Goal: Check status: Check status

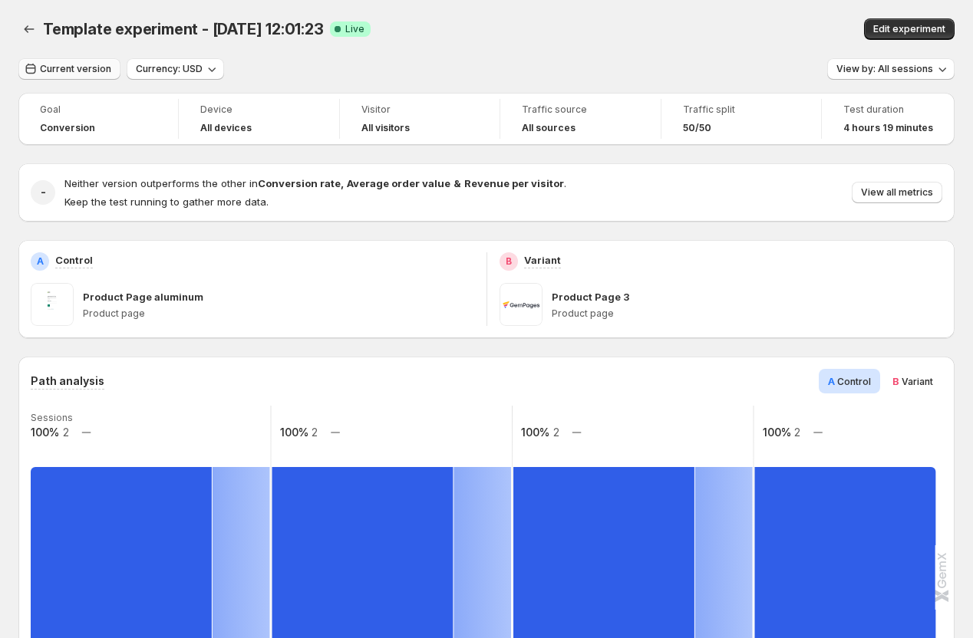
click at [71, 70] on span "Current version" at bounding box center [75, 69] width 71 height 12
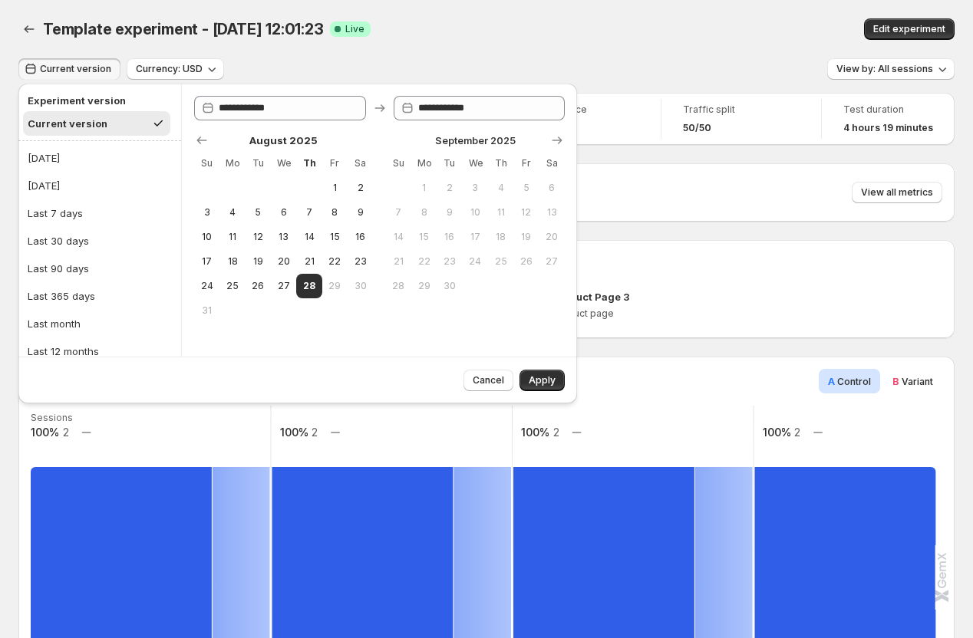
click at [173, 4] on div "Template experiment - Aug 28, 12:01:23. This page is ready Template experiment …" at bounding box center [486, 29] width 936 height 58
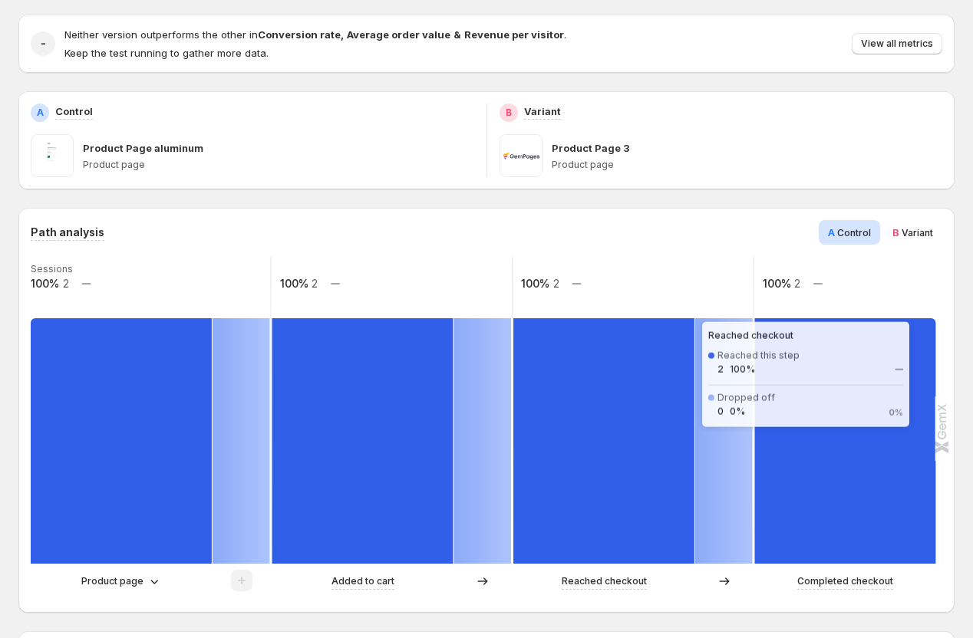
scroll to position [153, 0]
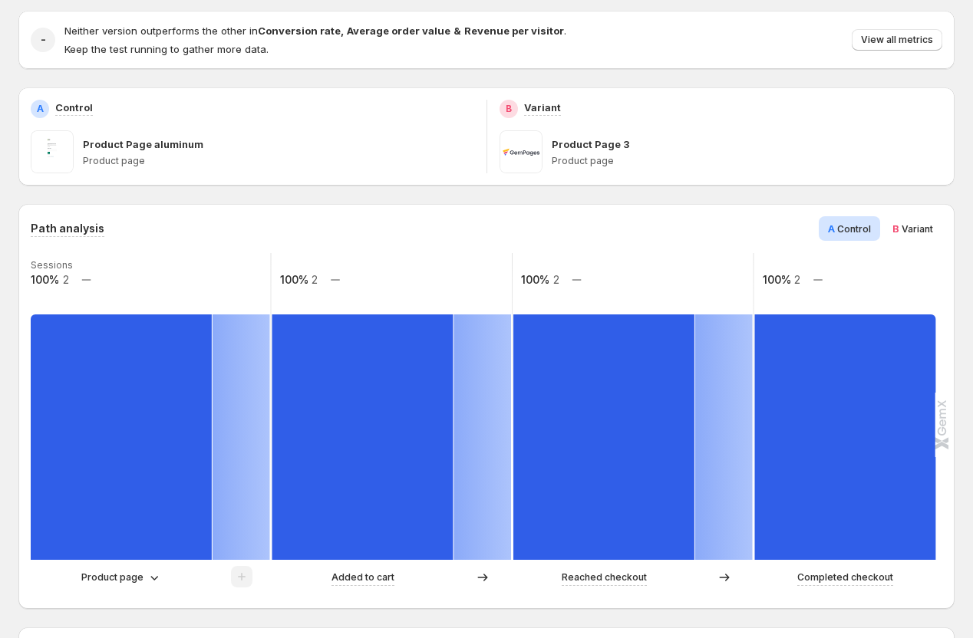
click at [922, 225] on span "Variant" at bounding box center [916, 229] width 31 height 12
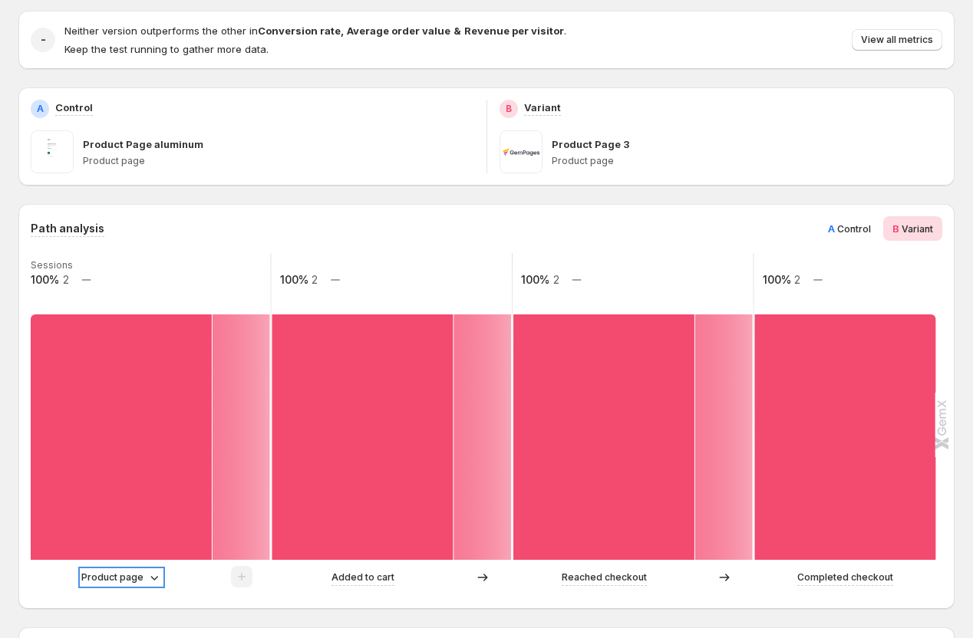
click at [146, 573] on icon at bounding box center [153, 577] width 15 height 15
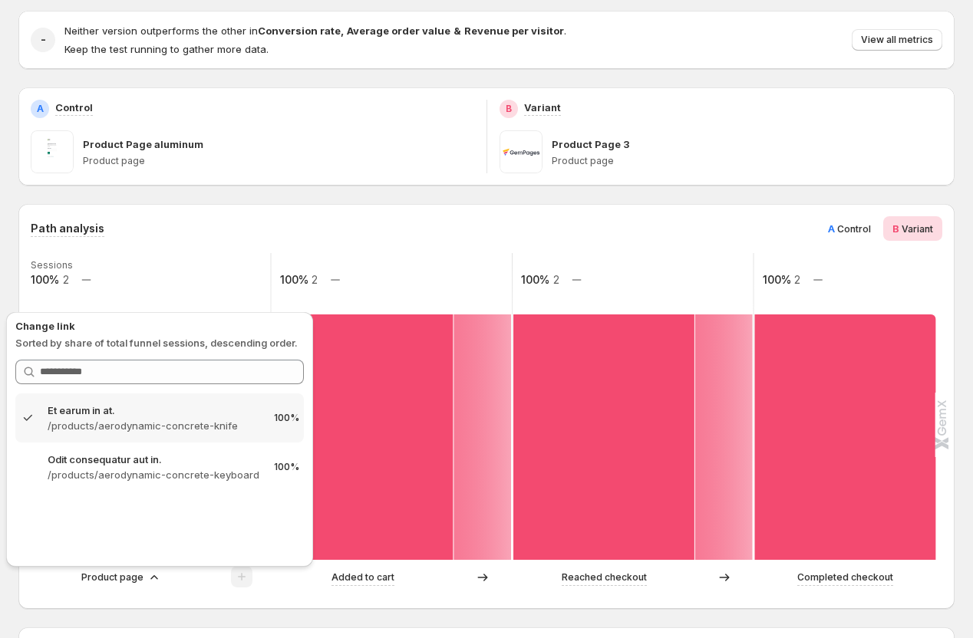
click at [180, 600] on div "Path analysis A Control B Variant Sessions 100% 2 100% 2 100% 2 100% 2 Product …" at bounding box center [486, 406] width 936 height 405
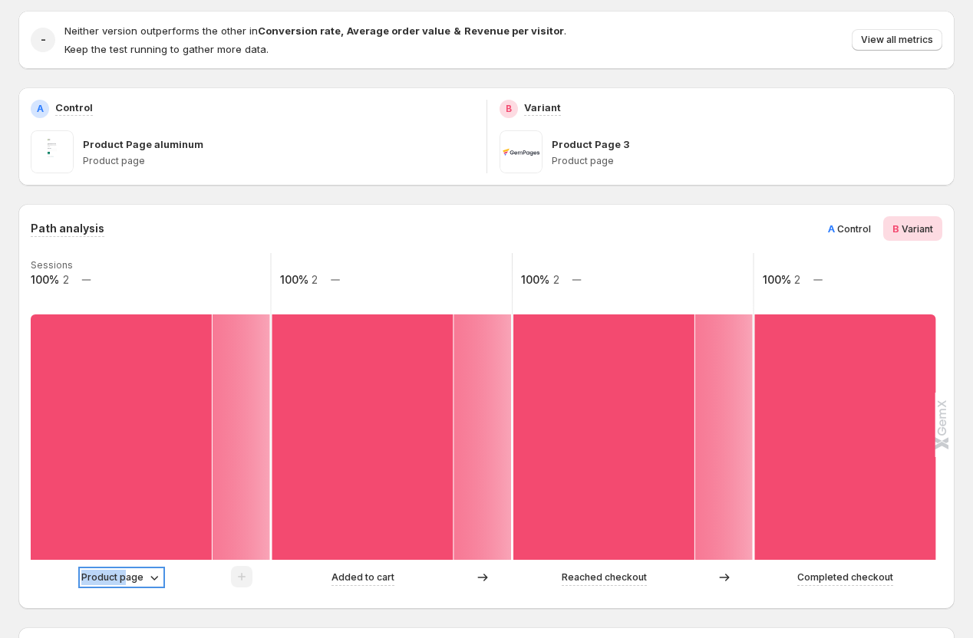
click at [126, 570] on p "Product page" at bounding box center [112, 577] width 62 height 15
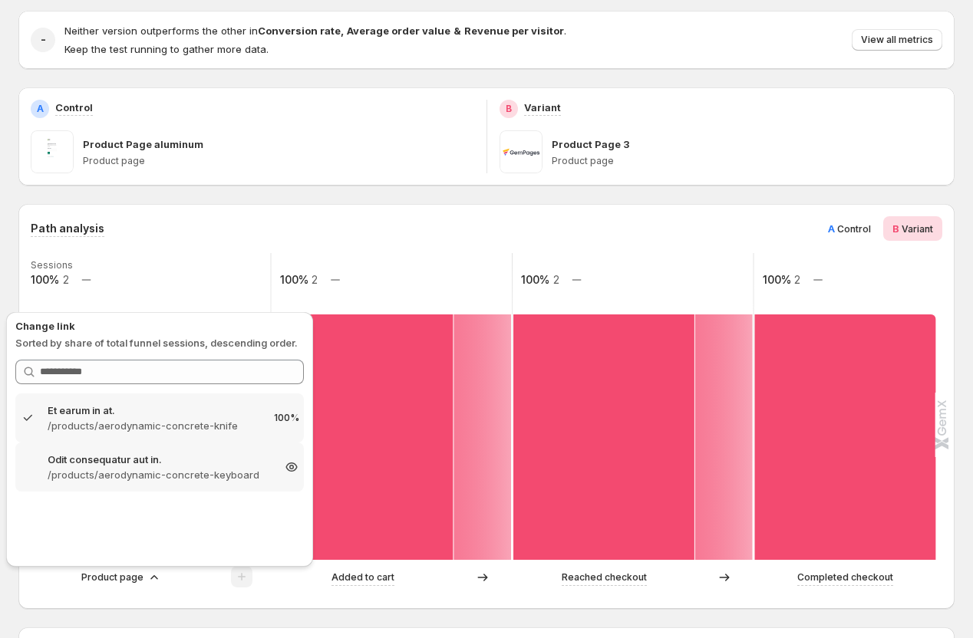
click at [124, 467] on p "/products/aerodynamic-concrete-keyboard" at bounding box center [160, 474] width 224 height 15
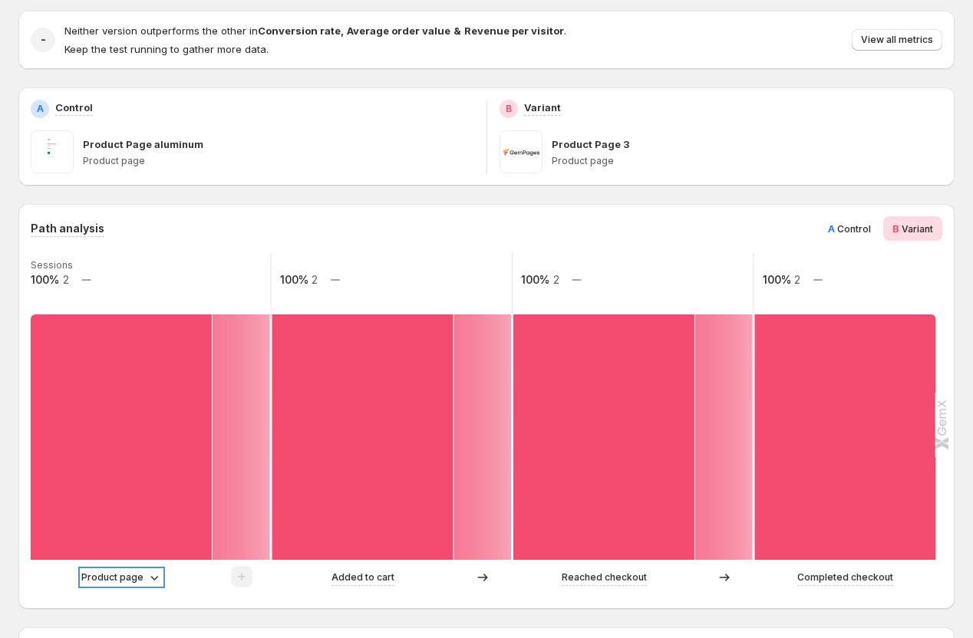
click at [124, 576] on p "Product page" at bounding box center [112, 577] width 62 height 15
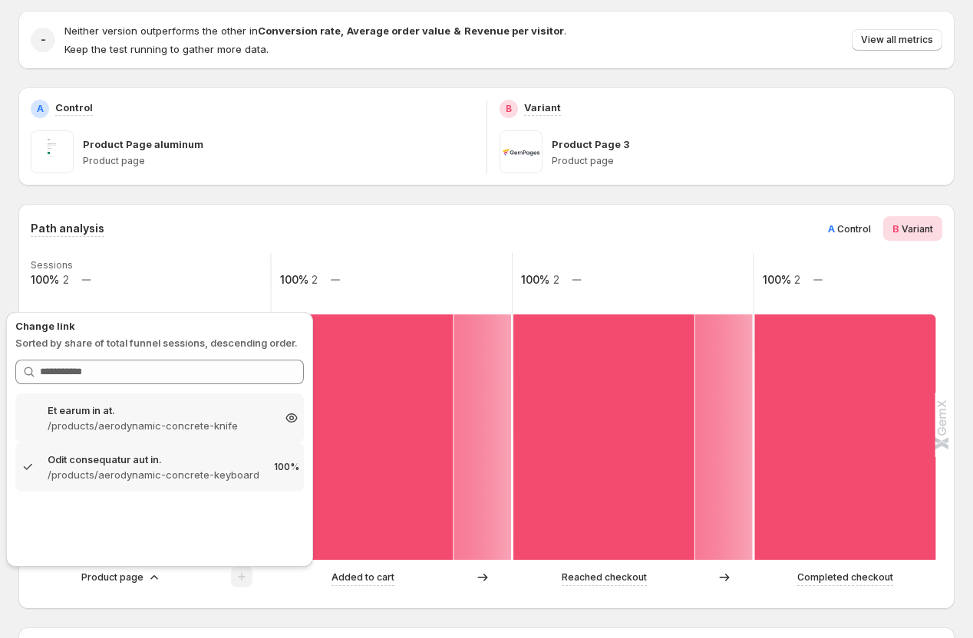
click at [132, 423] on p "/products/aerodynamic-concrete-knife" at bounding box center [160, 425] width 224 height 15
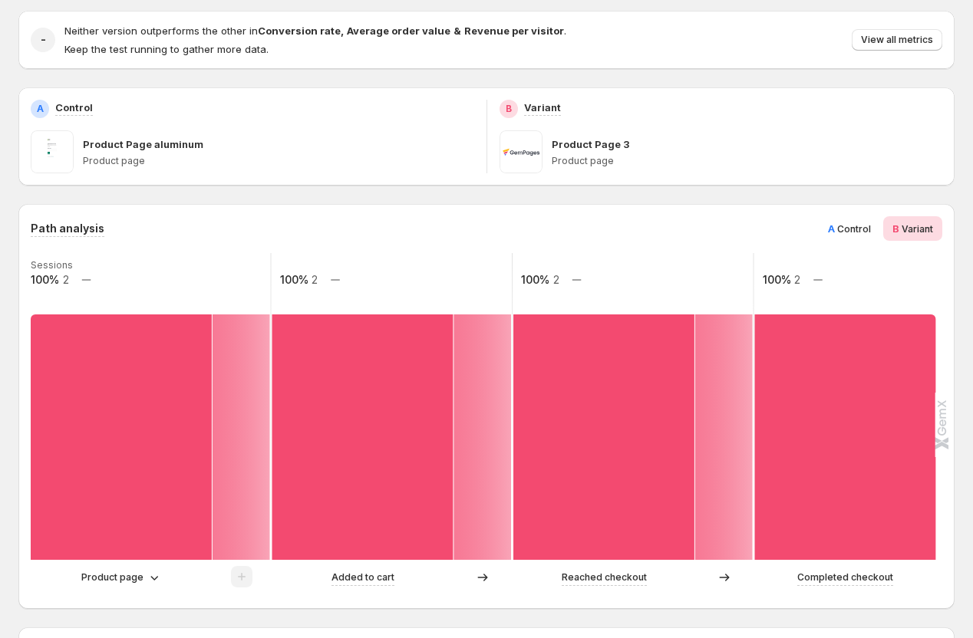
click at [841, 229] on span "Control" at bounding box center [854, 229] width 34 height 12
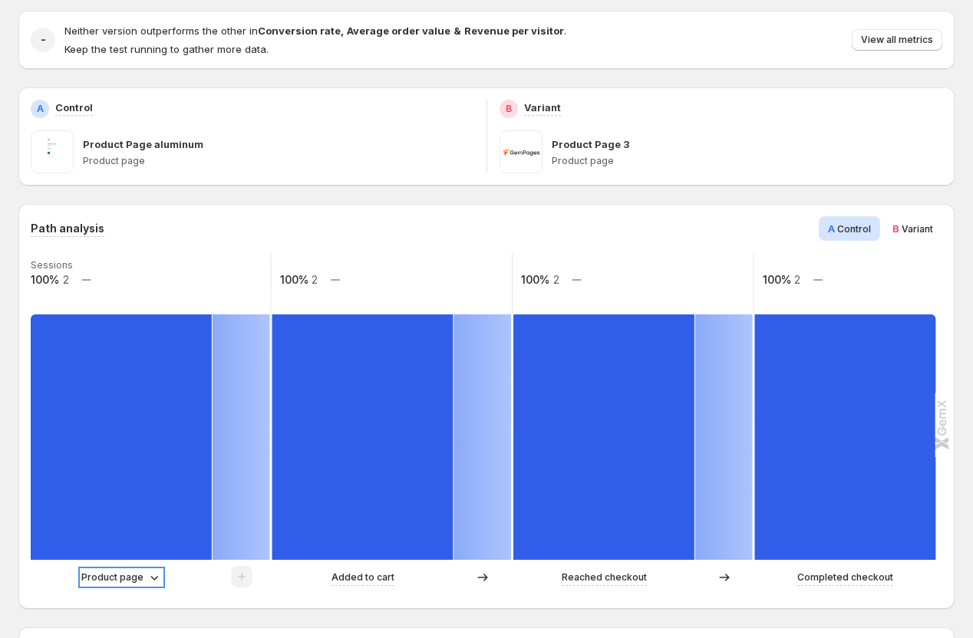
click at [130, 575] on p "Product page" at bounding box center [112, 577] width 62 height 15
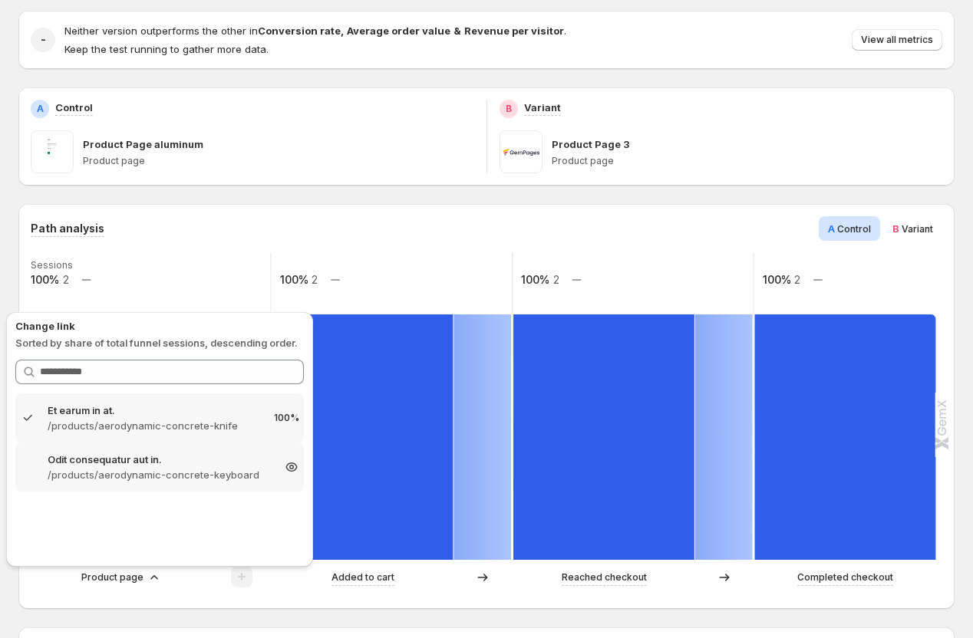
click at [127, 456] on p "Odit consequatur aut in." at bounding box center [160, 459] width 224 height 15
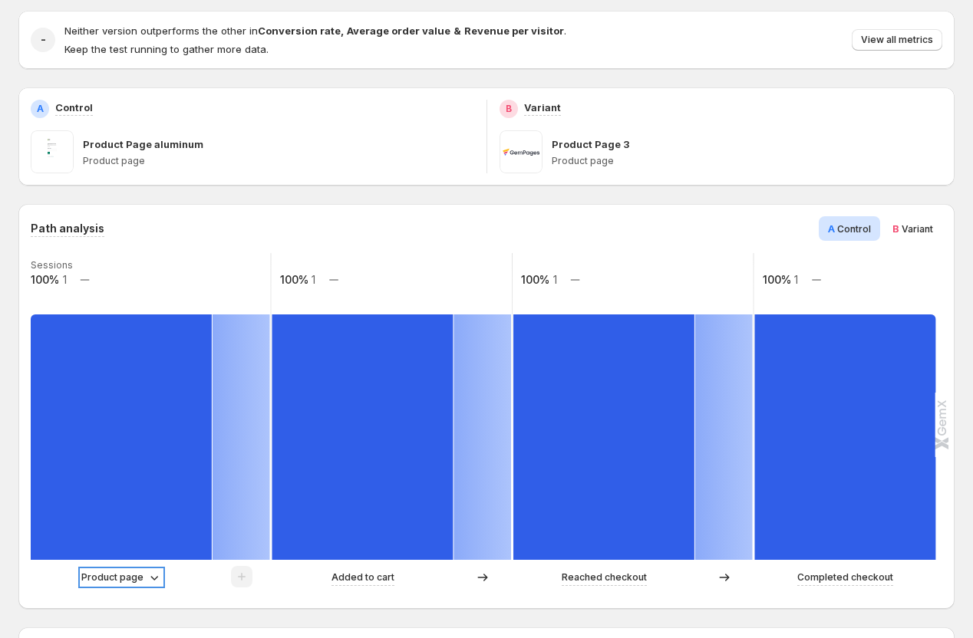
click at [119, 574] on p "Product page" at bounding box center [112, 577] width 62 height 15
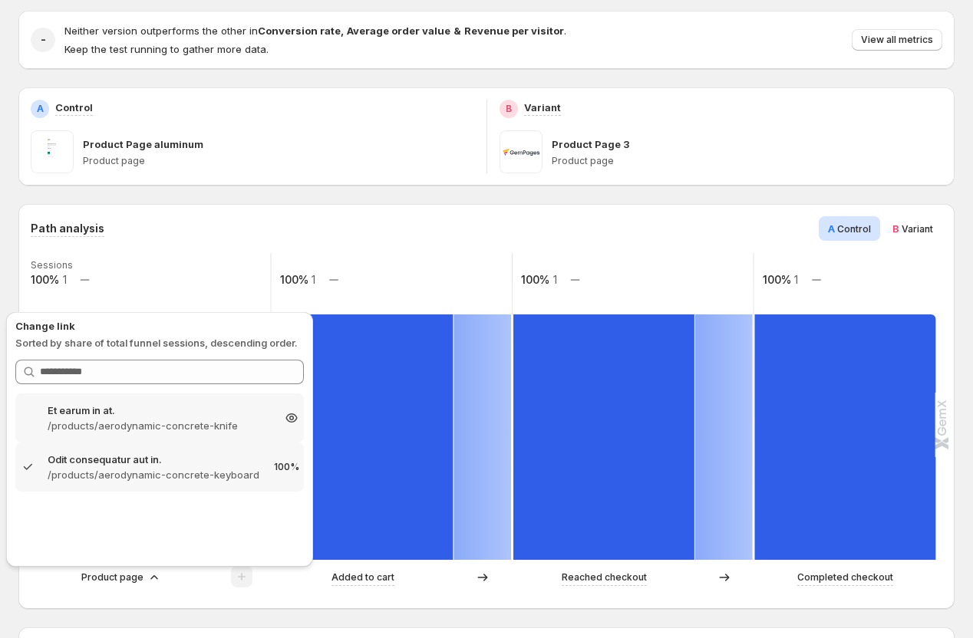
click at [118, 411] on p "Et earum in at." at bounding box center [160, 410] width 224 height 15
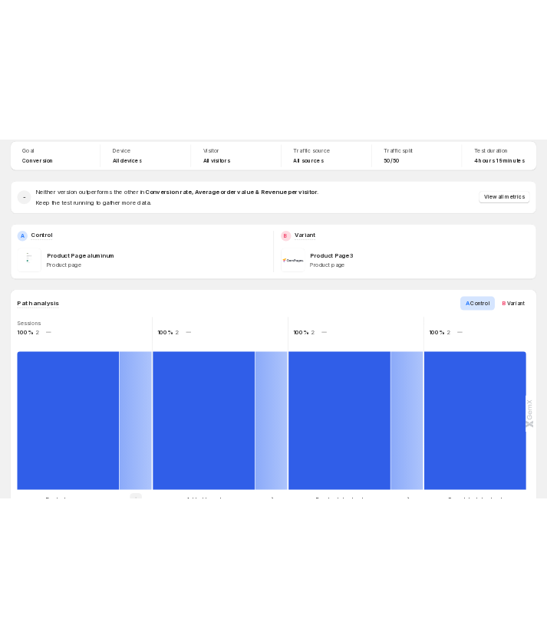
scroll to position [100, 0]
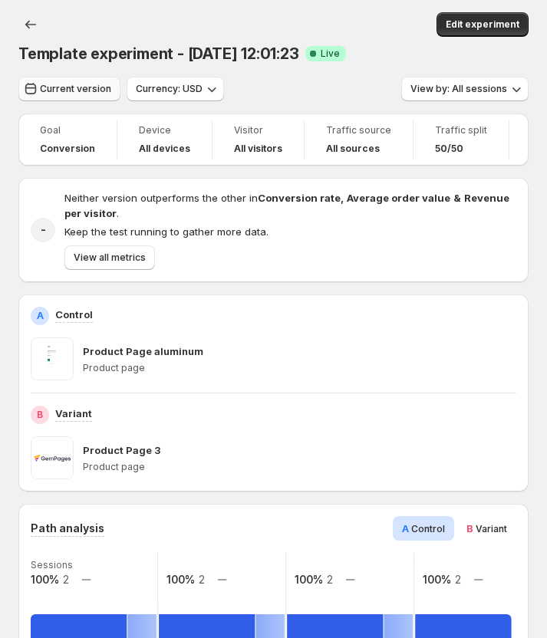
click at [59, 91] on span "Current version" at bounding box center [75, 89] width 71 height 12
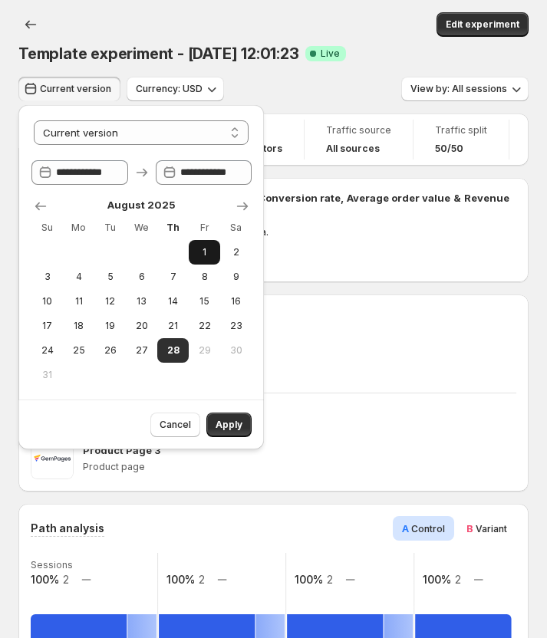
click at [200, 253] on span "1" at bounding box center [204, 252] width 19 height 12
select select "*****"
type input "**********"
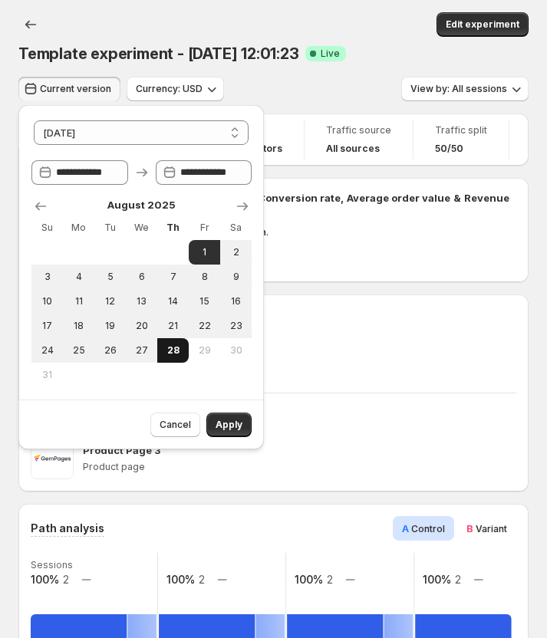
click at [176, 360] on button "28" at bounding box center [172, 350] width 31 height 25
type input "**********"
click at [227, 425] on span "Apply" at bounding box center [229, 425] width 27 height 12
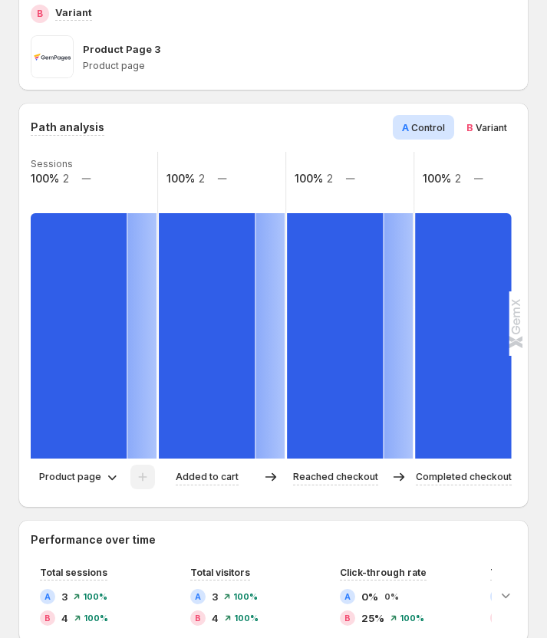
scroll to position [476, 0]
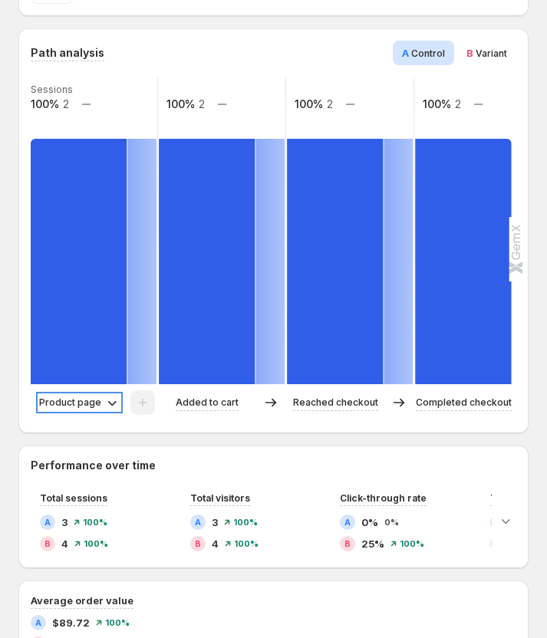
click at [104, 408] on icon at bounding box center [111, 402] width 15 height 15
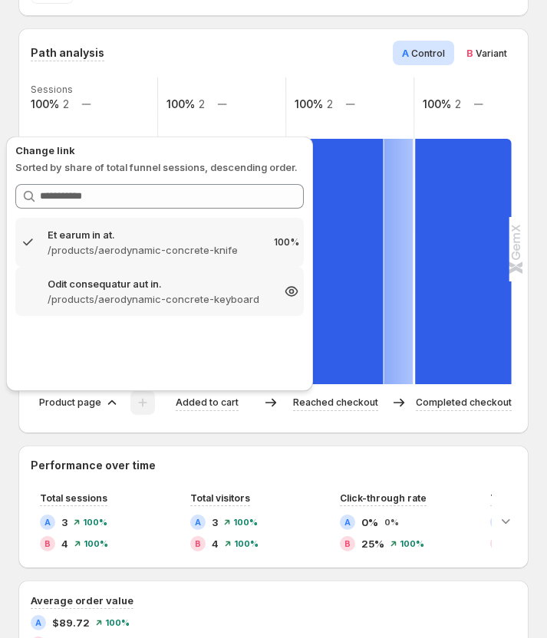
click at [92, 299] on p "/products/aerodynamic-concrete-keyboard" at bounding box center [160, 298] width 224 height 15
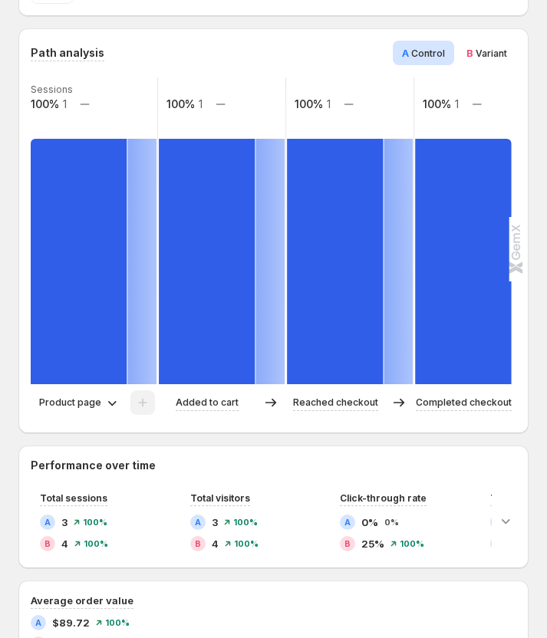
click at [492, 48] on span "Variant" at bounding box center [491, 54] width 31 height 12
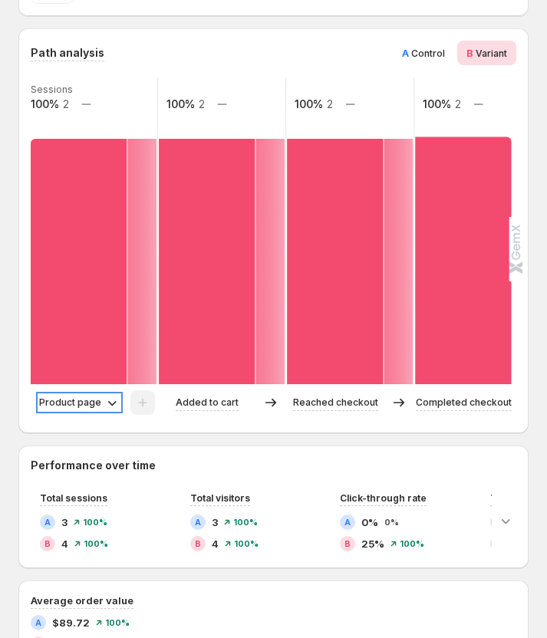
click at [77, 402] on p "Product page" at bounding box center [70, 402] width 62 height 15
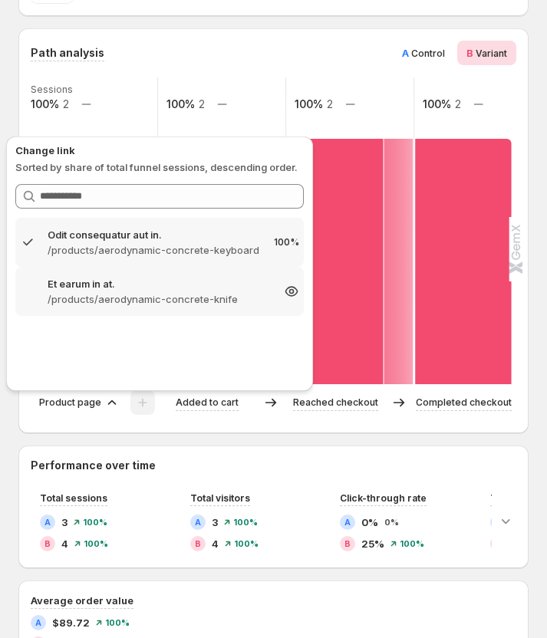
click at [129, 295] on p "/products/aerodynamic-concrete-knife" at bounding box center [160, 298] width 224 height 15
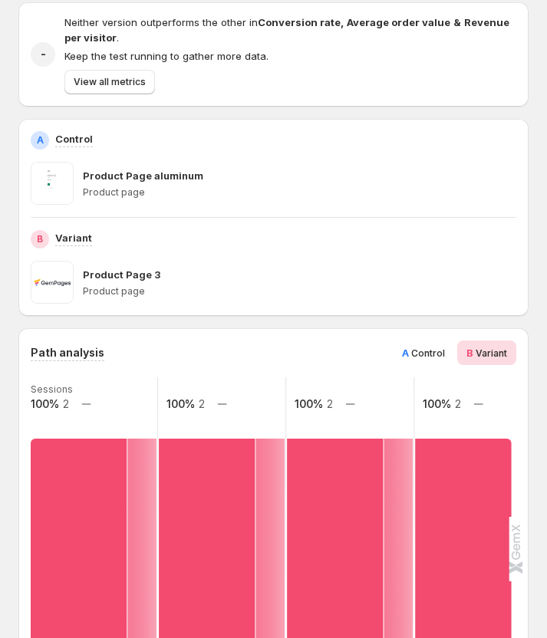
scroll to position [0, 0]
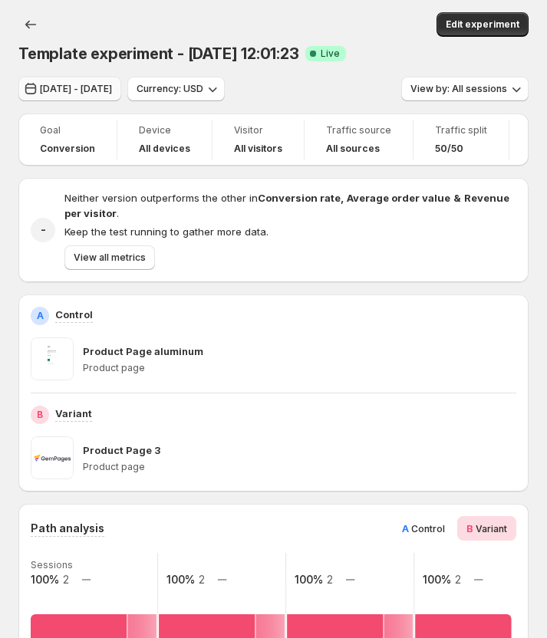
click at [83, 93] on span "[DATE] - [DATE]" at bounding box center [76, 89] width 72 height 12
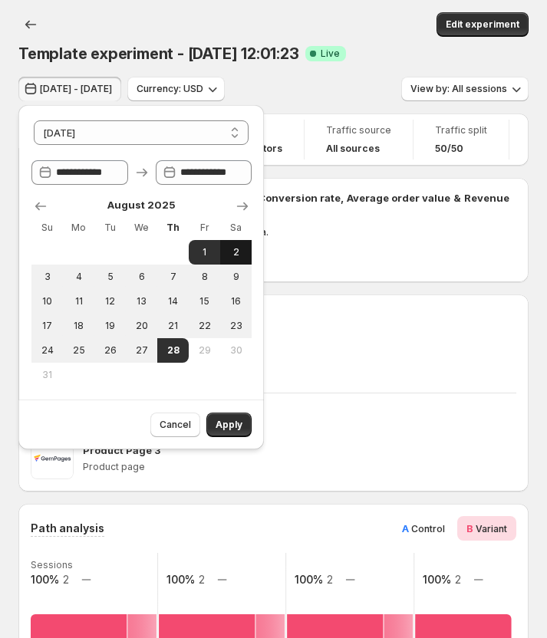
click at [233, 250] on span "2" at bounding box center [235, 252] width 19 height 12
type input "**********"
click at [183, 353] on button "28" at bounding box center [172, 350] width 31 height 25
type input "**********"
click at [230, 425] on span "Apply" at bounding box center [229, 425] width 27 height 12
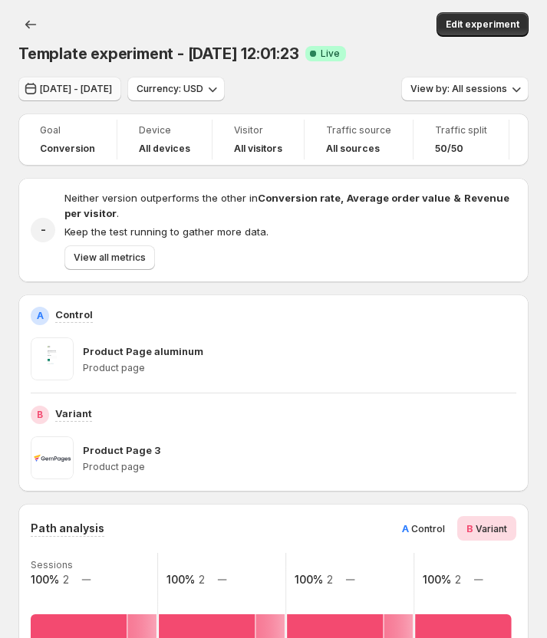
click at [112, 87] on span "[DATE] - [DATE]" at bounding box center [76, 89] width 72 height 12
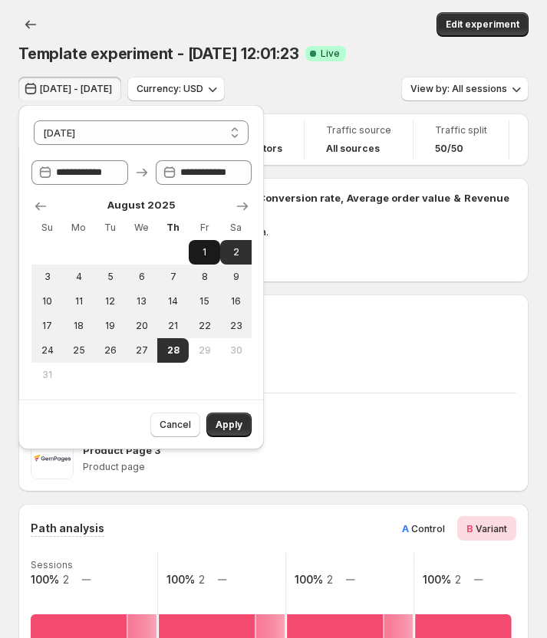
click at [200, 255] on span "1" at bounding box center [204, 252] width 19 height 12
type input "**********"
click at [173, 370] on td at bounding box center [172, 375] width 31 height 25
click at [173, 357] on button "28" at bounding box center [172, 350] width 31 height 25
type input "**********"
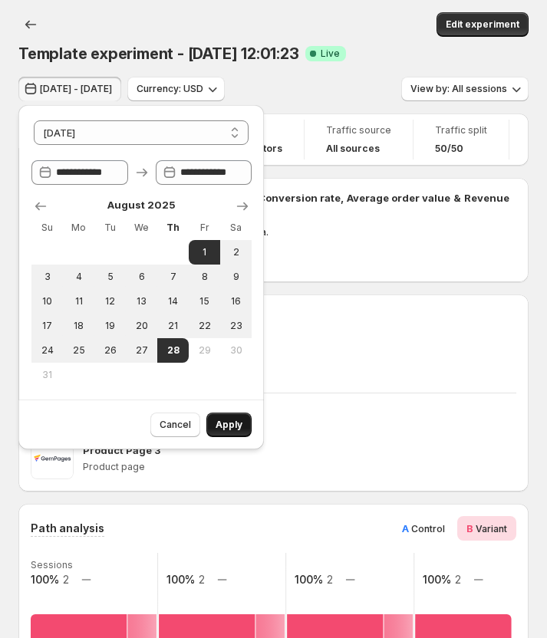
click at [225, 426] on span "Apply" at bounding box center [229, 425] width 27 height 12
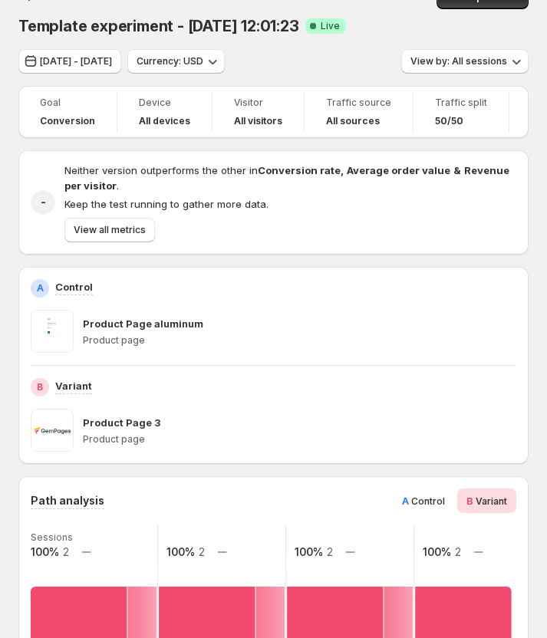
scroll to position [45, 0]
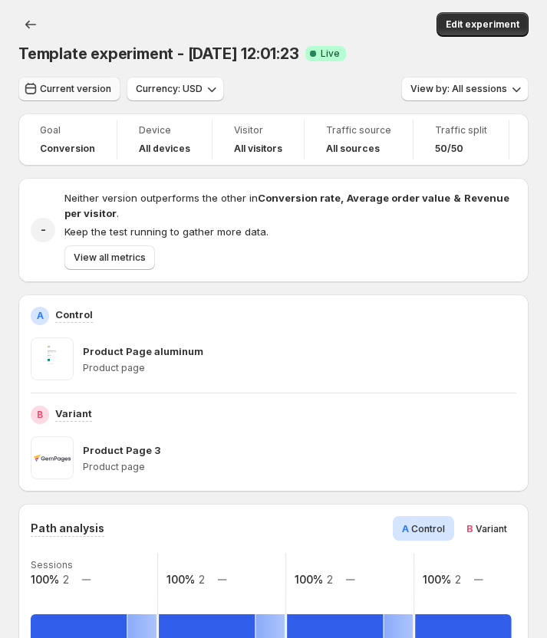
click at [86, 93] on span "Current version" at bounding box center [75, 89] width 71 height 12
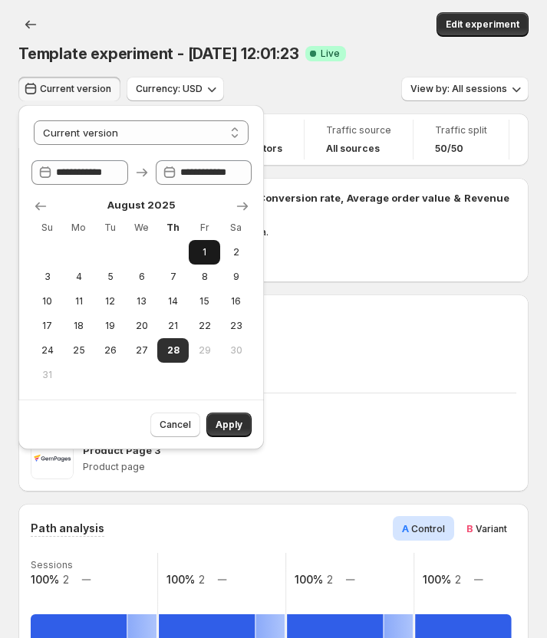
click at [201, 248] on span "1" at bounding box center [204, 252] width 19 height 12
select select "*****"
type input "**********"
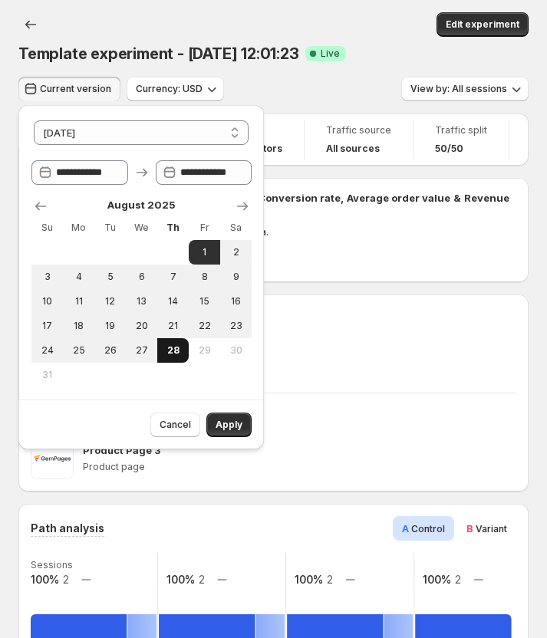
click at [176, 345] on span "28" at bounding box center [172, 350] width 19 height 12
type input "**********"
click at [233, 416] on button "Apply" at bounding box center [228, 425] width 45 height 25
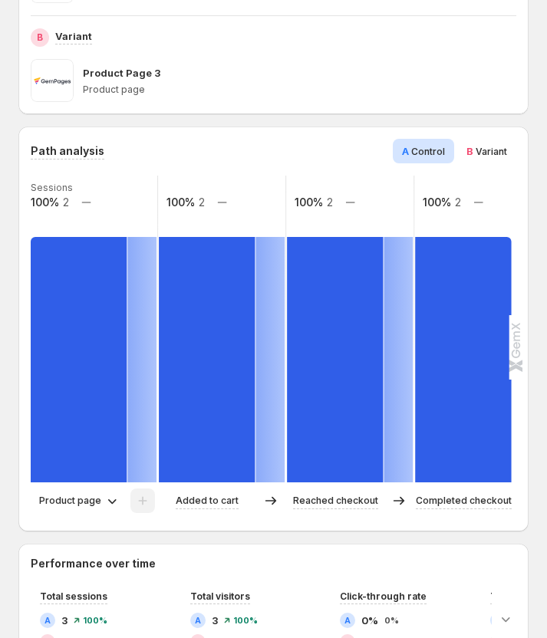
scroll to position [383, 0]
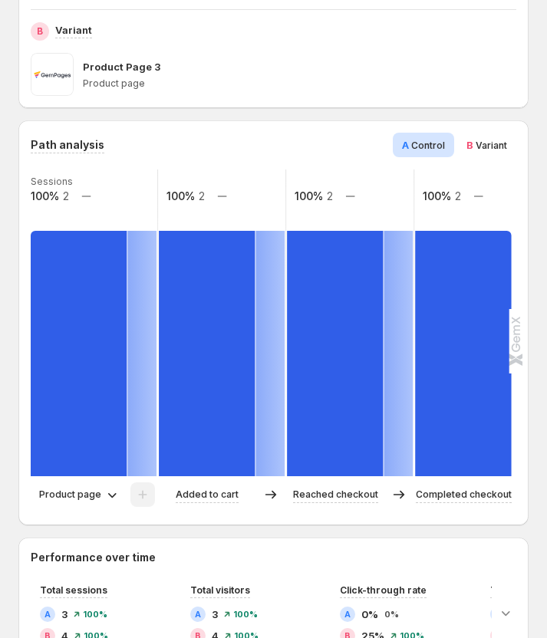
click at [495, 150] on span "Variant" at bounding box center [491, 146] width 31 height 12
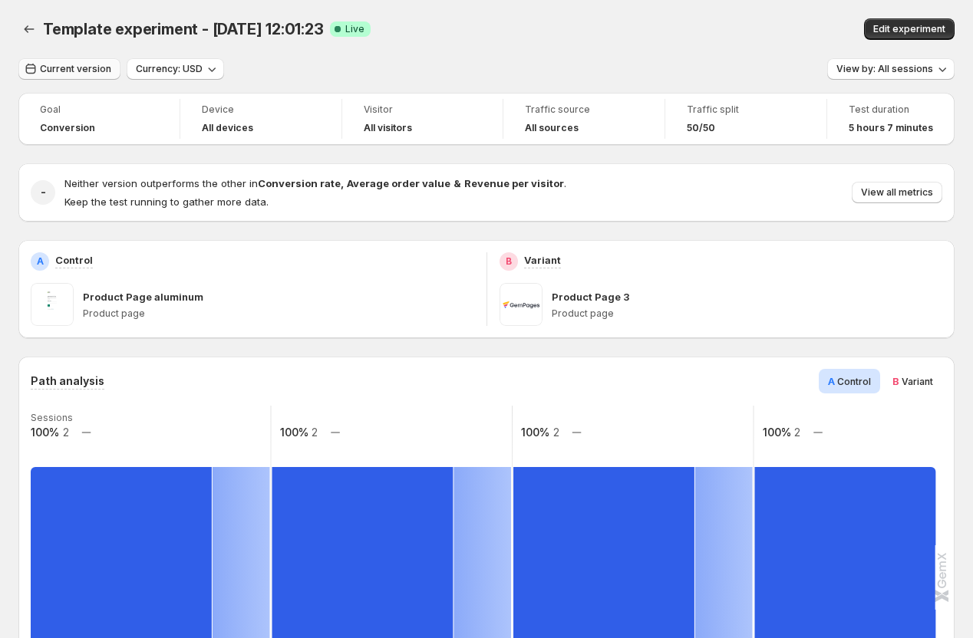
click at [60, 64] on span "Current version" at bounding box center [75, 69] width 71 height 12
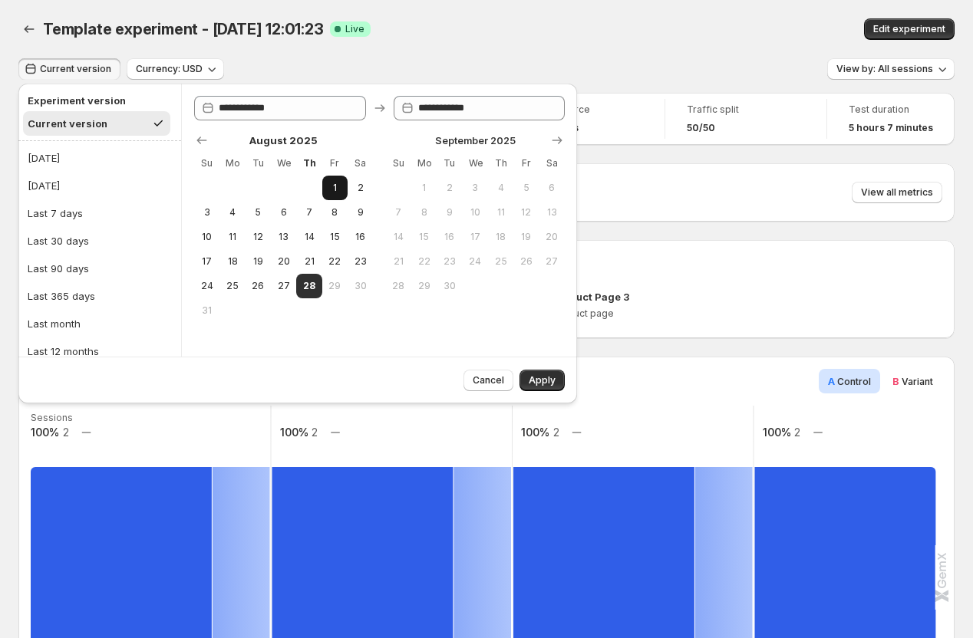
click at [341, 185] on span "1" at bounding box center [334, 188] width 13 height 12
type input "**********"
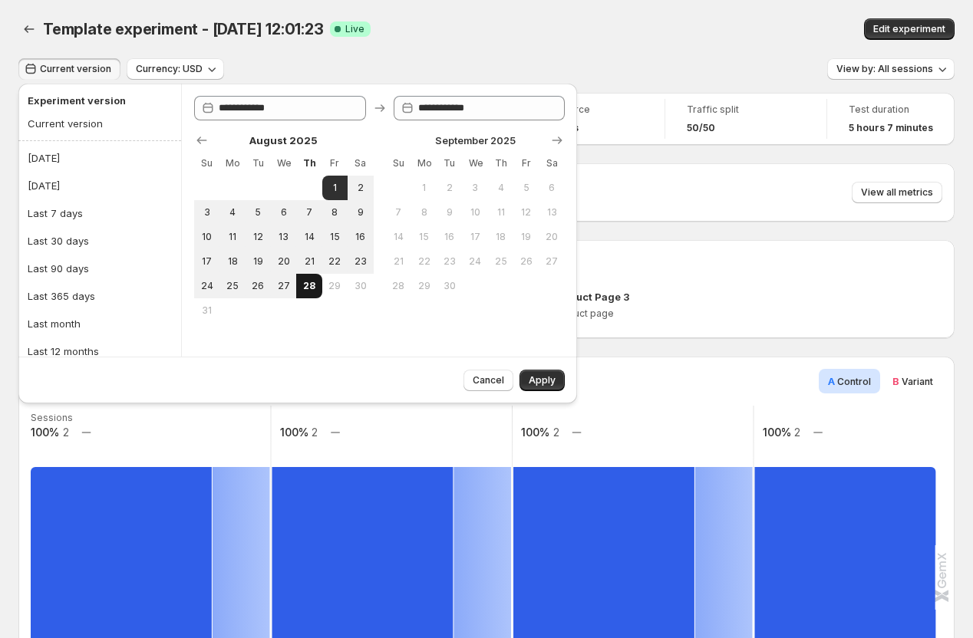
click at [306, 285] on span "28" at bounding box center [308, 286] width 13 height 12
type input "**********"
click at [334, 216] on span "8" at bounding box center [334, 212] width 13 height 12
type input "**********"
click at [309, 284] on span "28" at bounding box center [308, 286] width 13 height 12
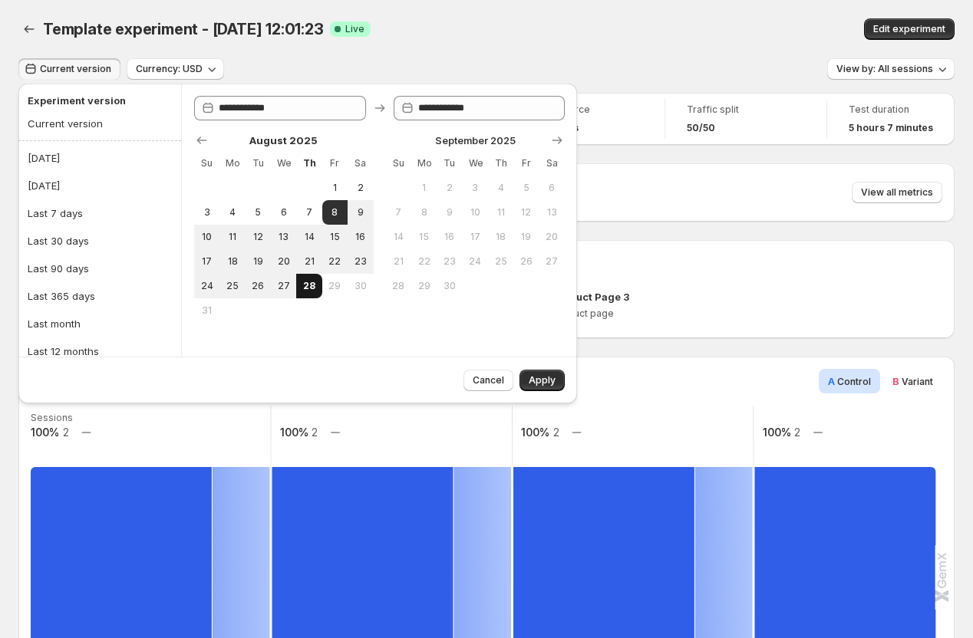
type input "**********"
click at [541, 382] on span "Apply" at bounding box center [541, 380] width 27 height 12
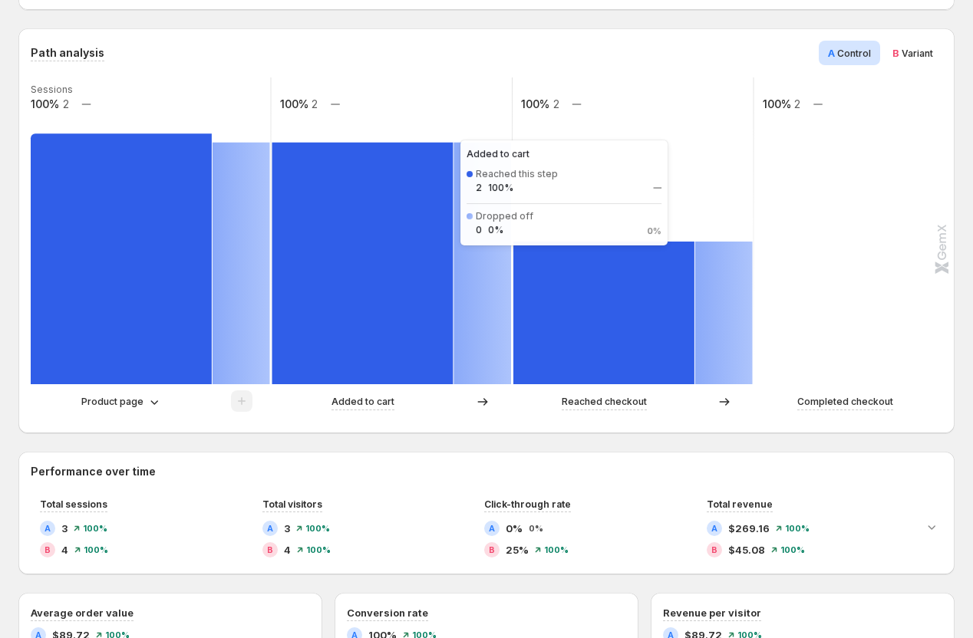
scroll to position [330, 0]
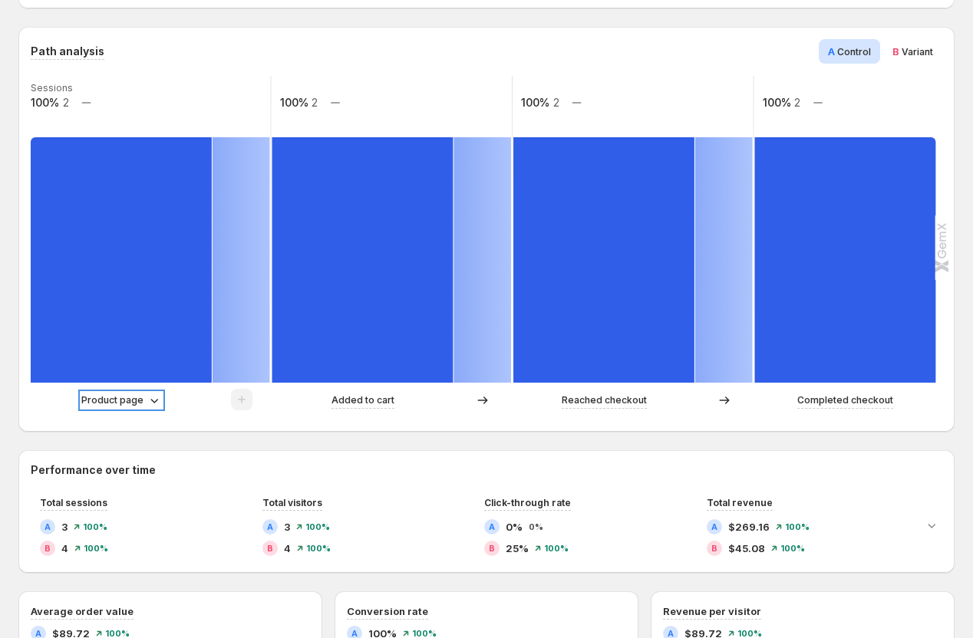
click at [120, 406] on p "Product page" at bounding box center [112, 400] width 62 height 15
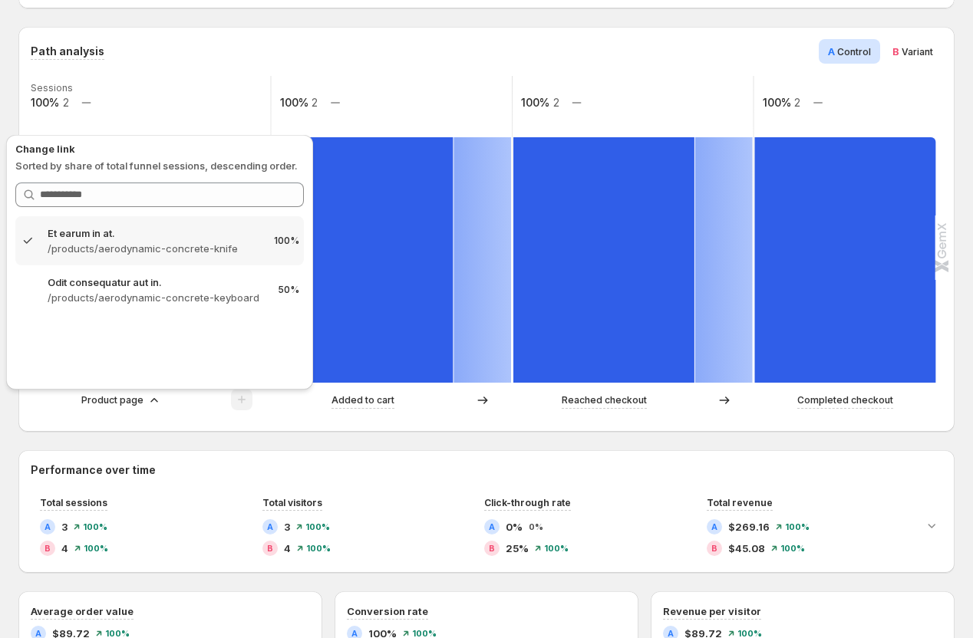
click at [193, 414] on div "Product page Added to cart Reached checkout Completed checkout" at bounding box center [485, 404] width 908 height 31
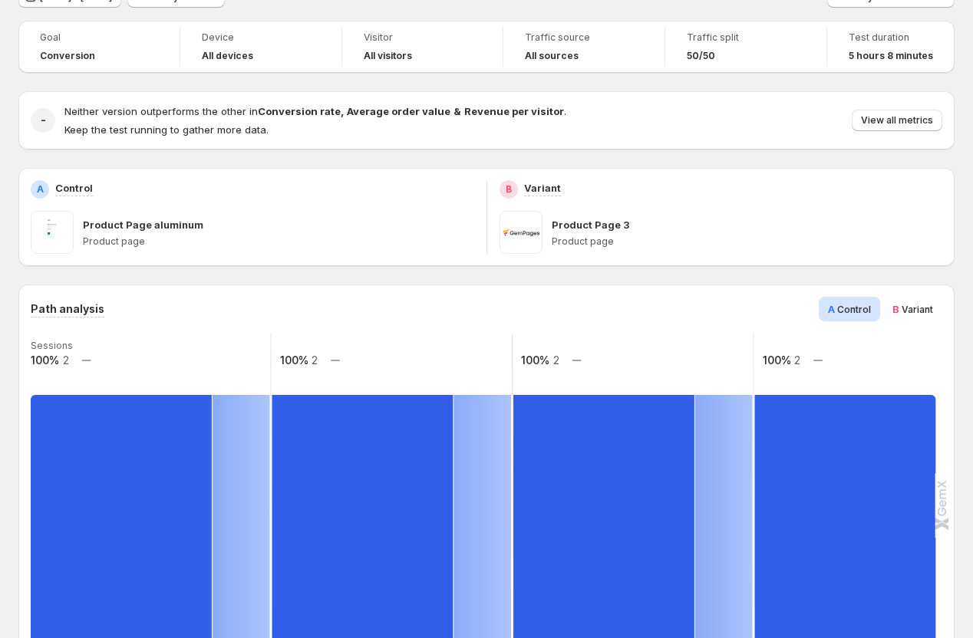
scroll to position [110, 0]
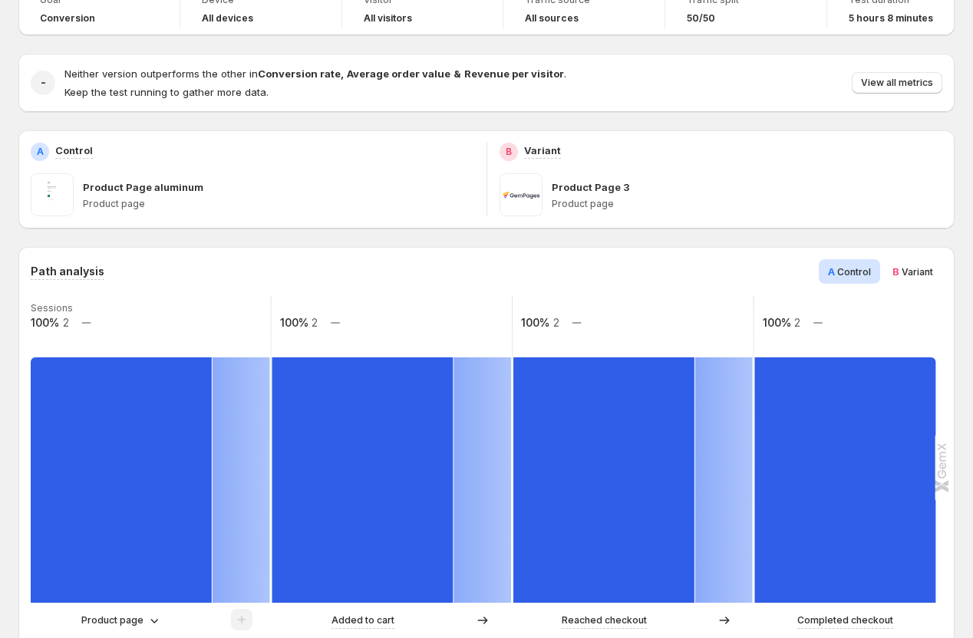
click at [914, 265] on span "B Variant" at bounding box center [912, 271] width 41 height 15
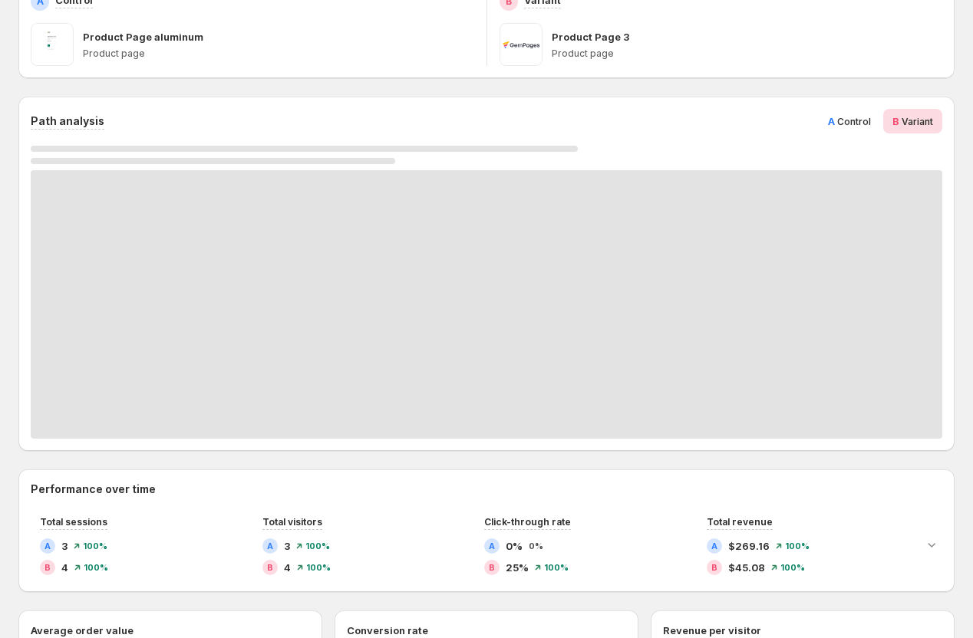
scroll to position [446, 0]
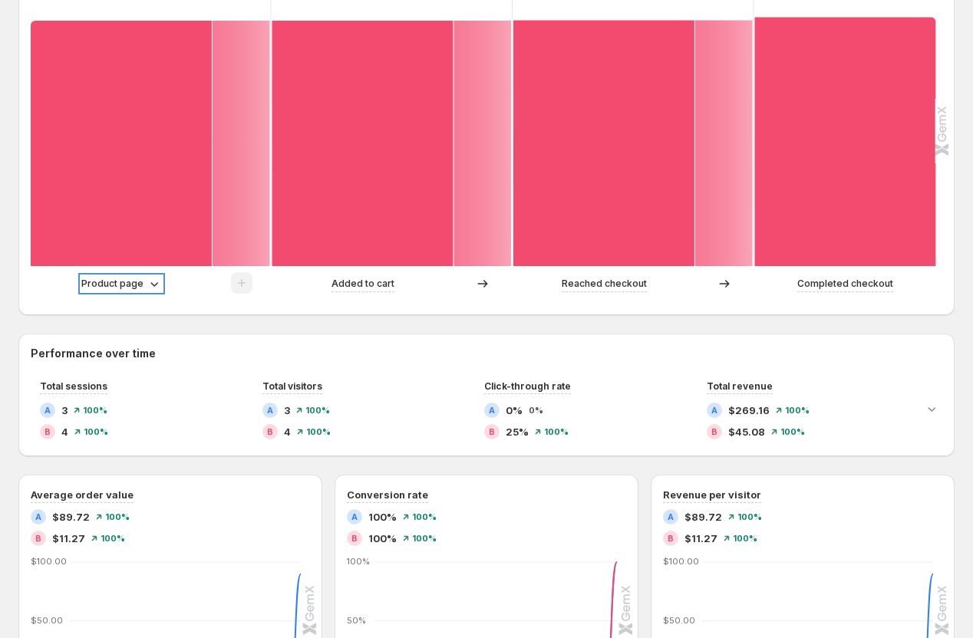
click at [122, 285] on p "Product page" at bounding box center [112, 283] width 62 height 15
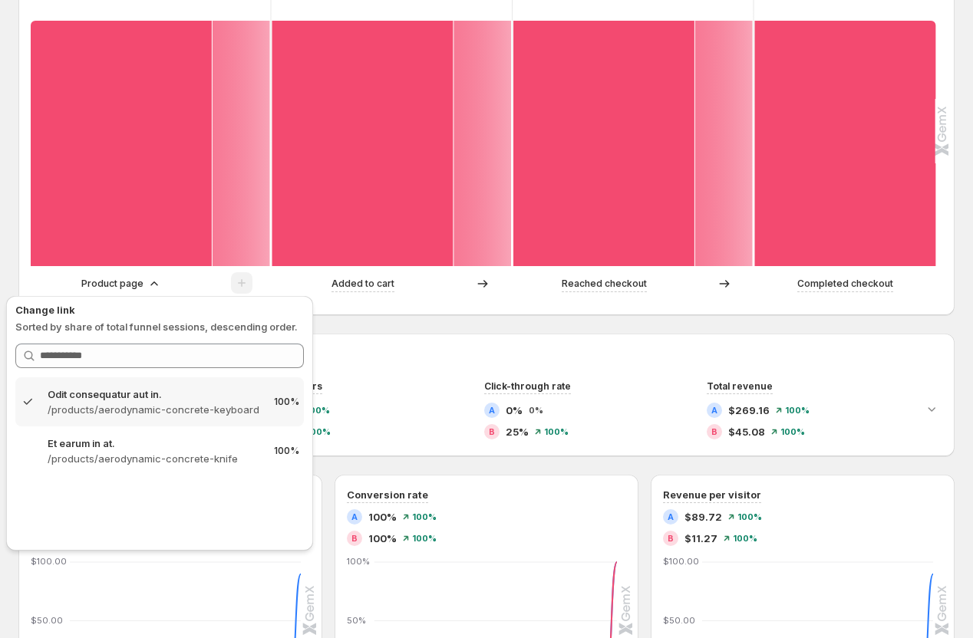
click at [185, 282] on div "Product page" at bounding box center [122, 283] width 182 height 15
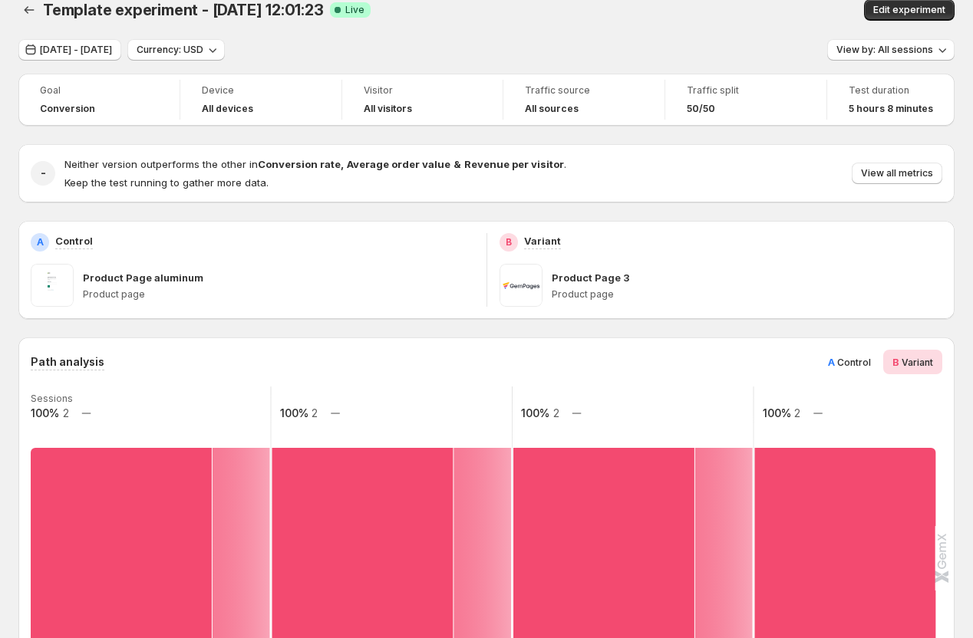
scroll to position [0, 0]
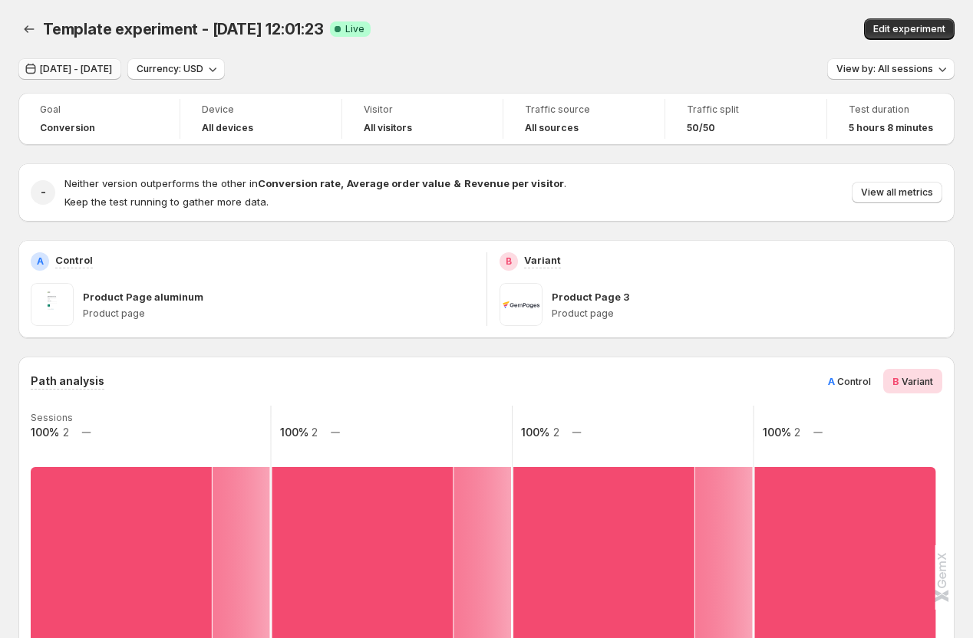
click at [112, 71] on span "Aug 08, 2025 - Aug 28, 2025" at bounding box center [76, 69] width 72 height 12
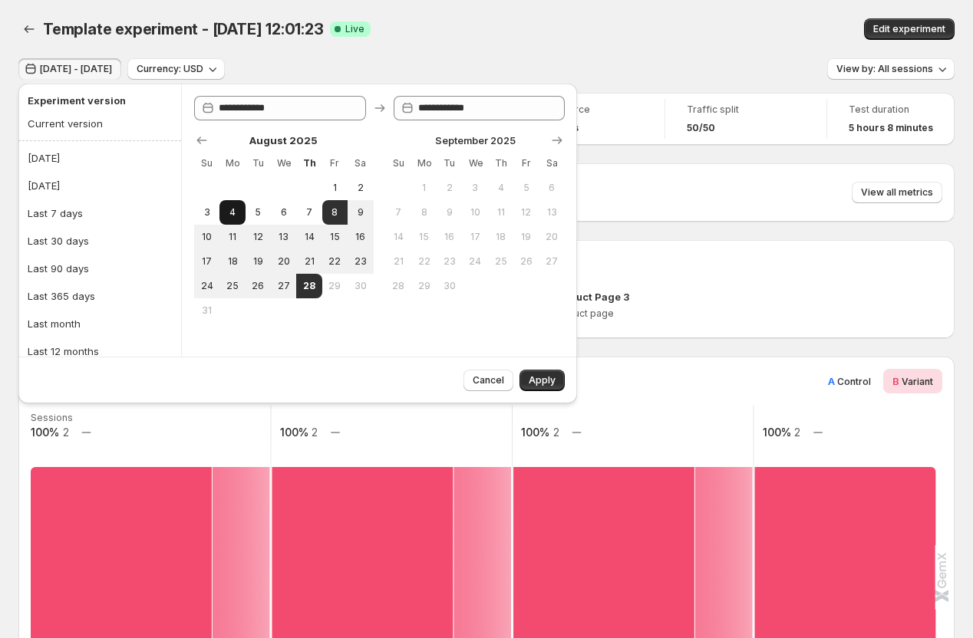
click at [238, 214] on span "4" at bounding box center [231, 212] width 13 height 12
type input "**********"
click at [313, 287] on span "28" at bounding box center [308, 286] width 13 height 12
type input "**********"
click at [538, 377] on span "Apply" at bounding box center [541, 380] width 27 height 12
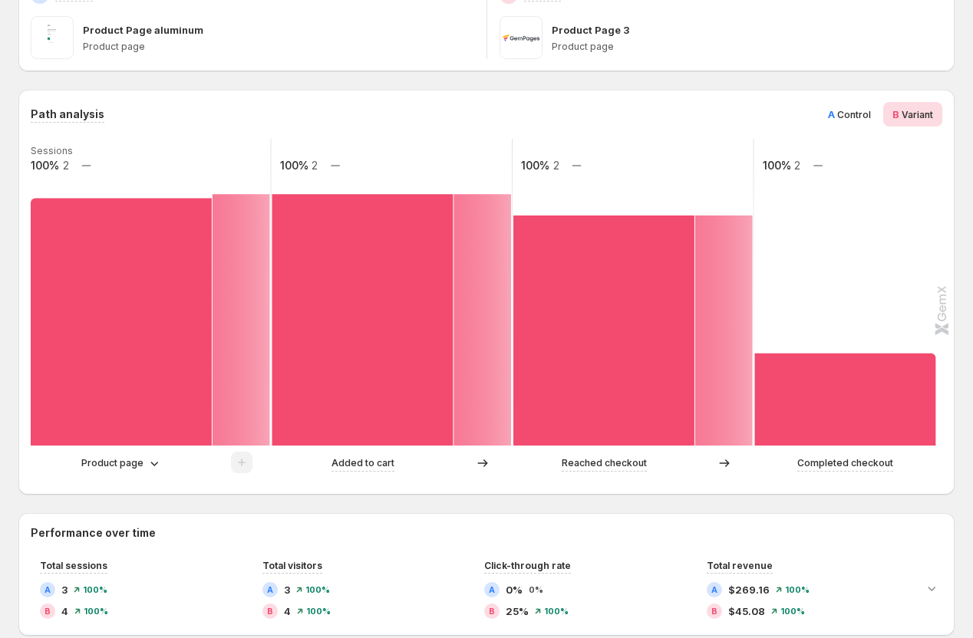
scroll to position [299, 0]
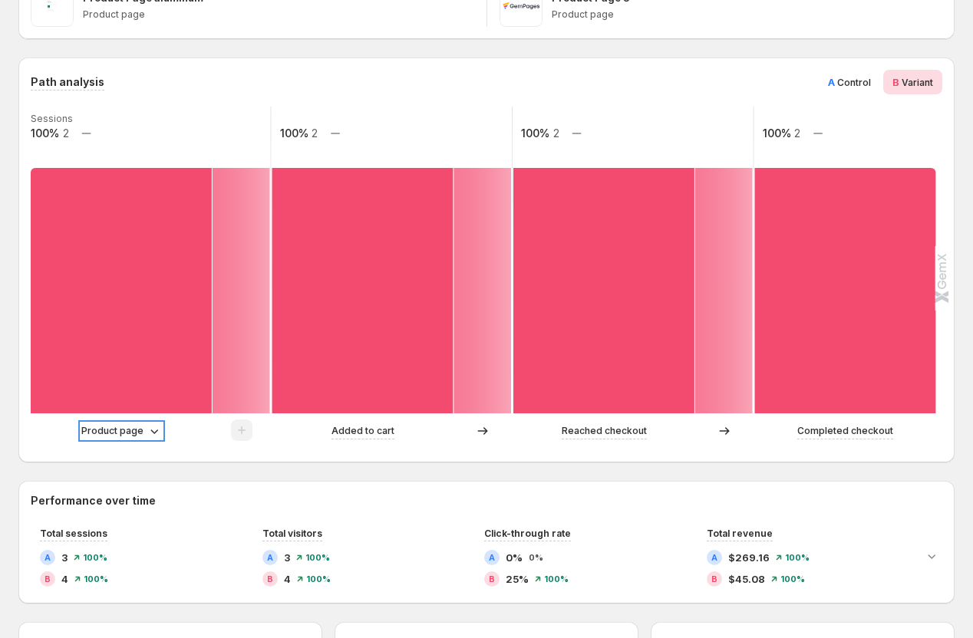
click at [132, 434] on p "Product page" at bounding box center [112, 430] width 62 height 15
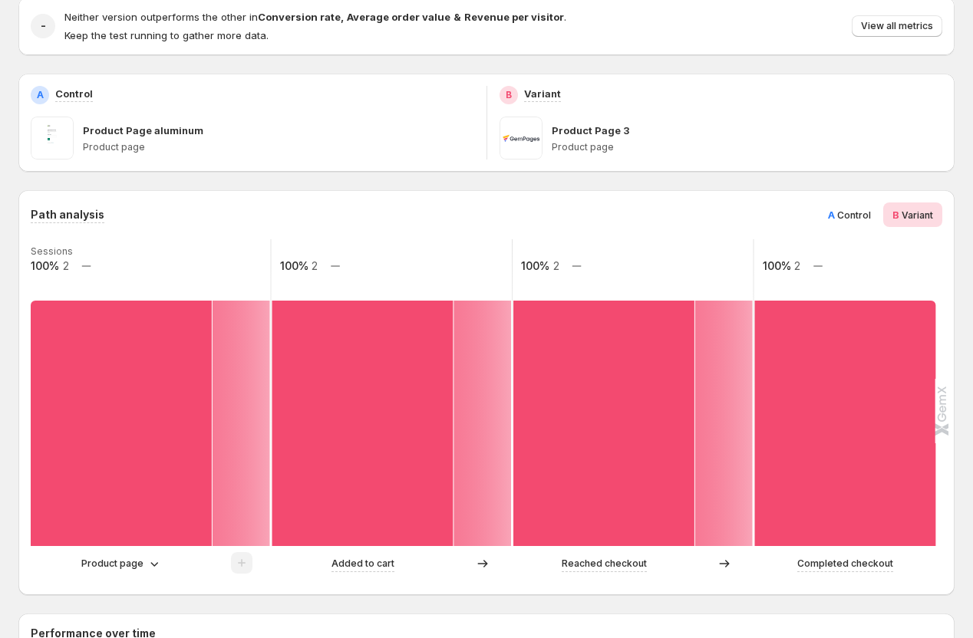
scroll to position [414, 0]
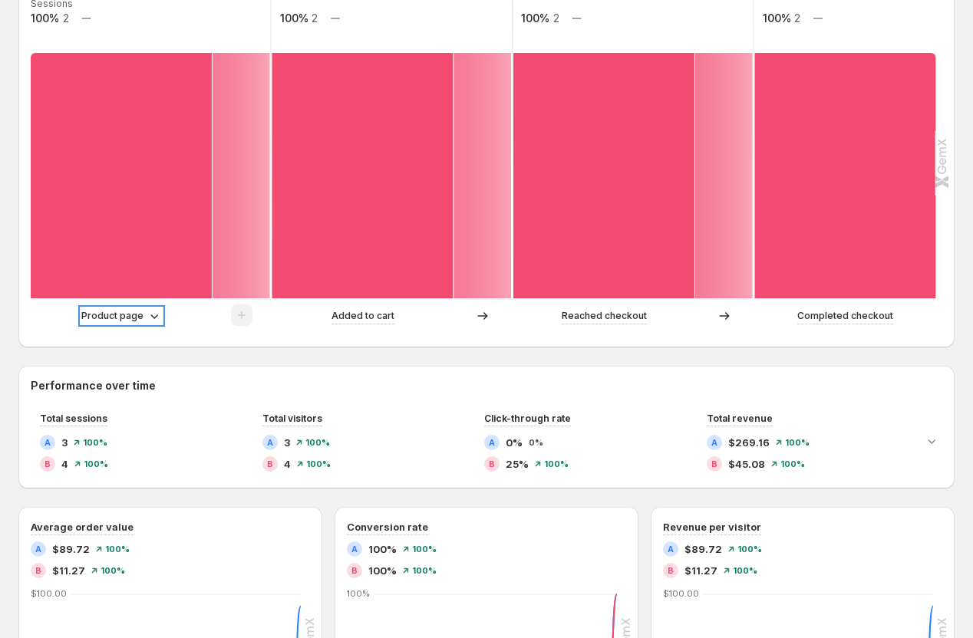
click at [107, 319] on p "Product page" at bounding box center [112, 315] width 62 height 15
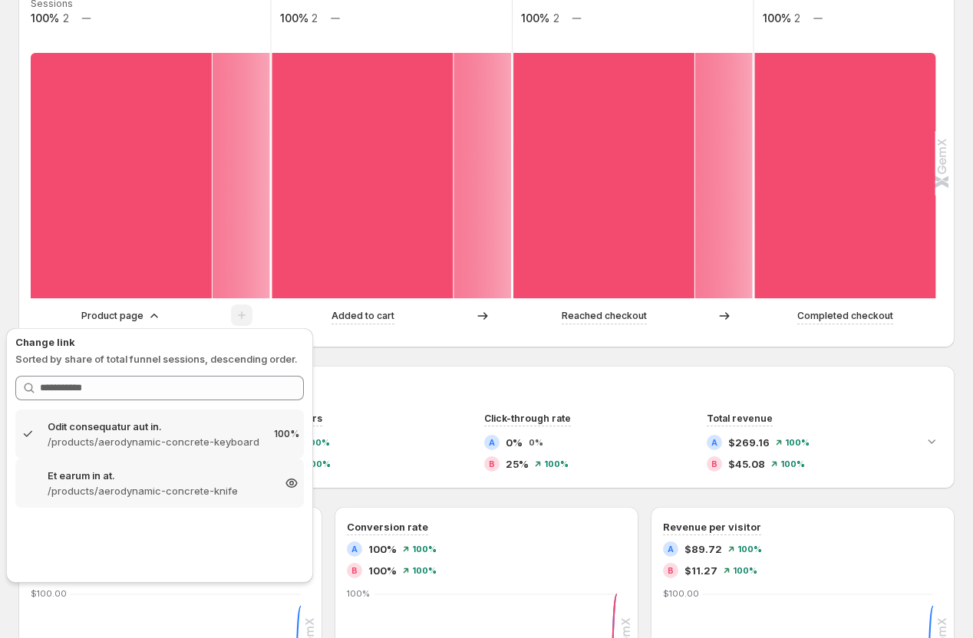
click at [156, 484] on p "/products/aerodynamic-concrete-knife" at bounding box center [160, 490] width 224 height 15
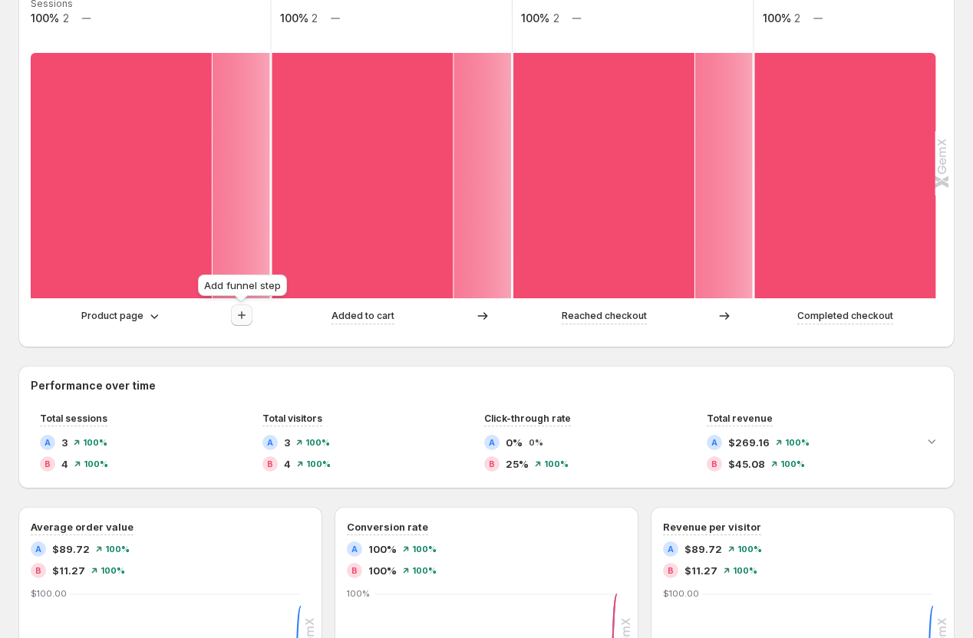
click at [237, 318] on icon "button" at bounding box center [241, 315] width 15 height 15
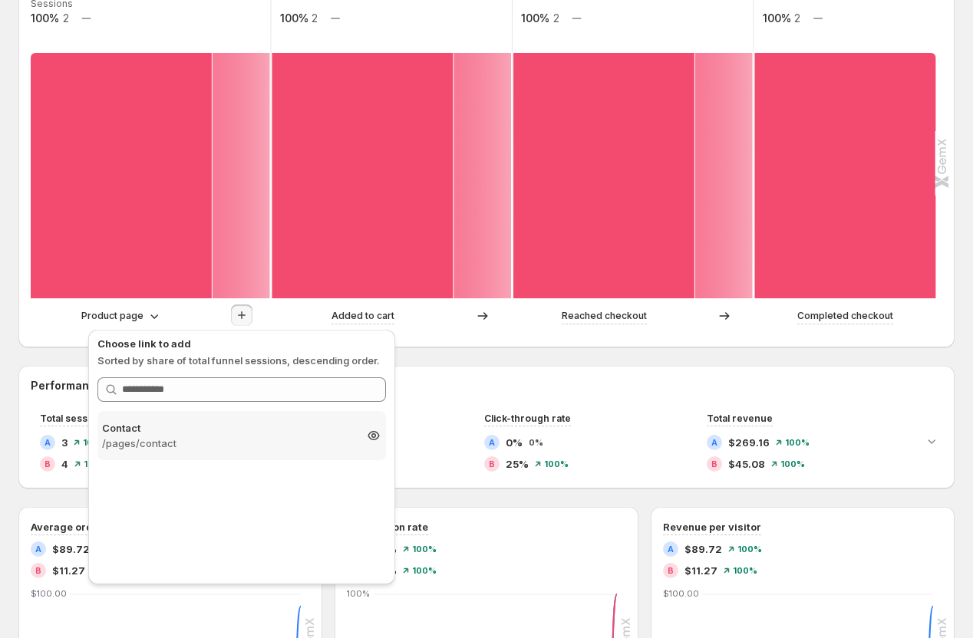
click at [216, 433] on p "Contact" at bounding box center [228, 427] width 252 height 15
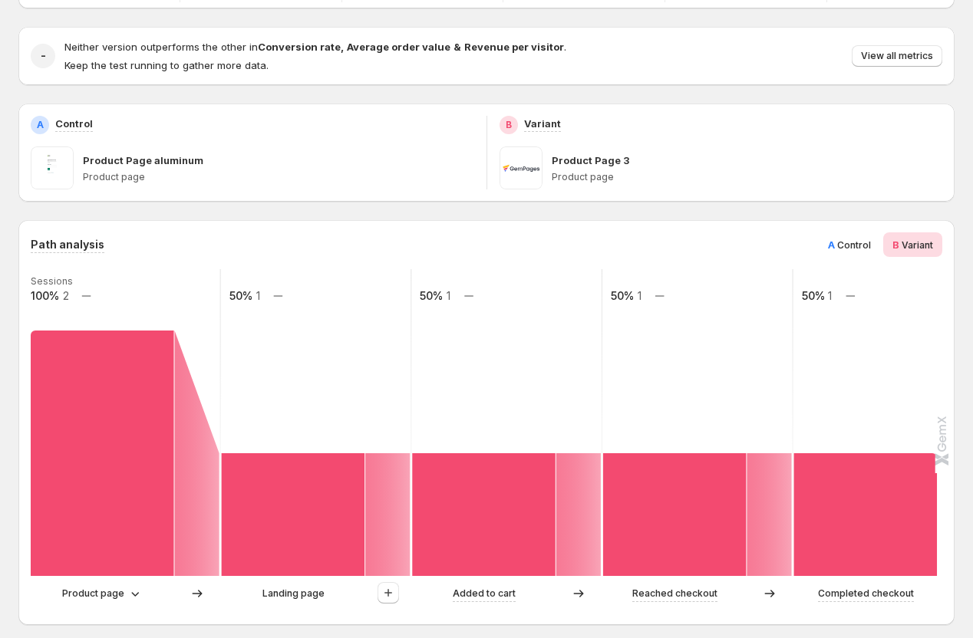
scroll to position [248, 0]
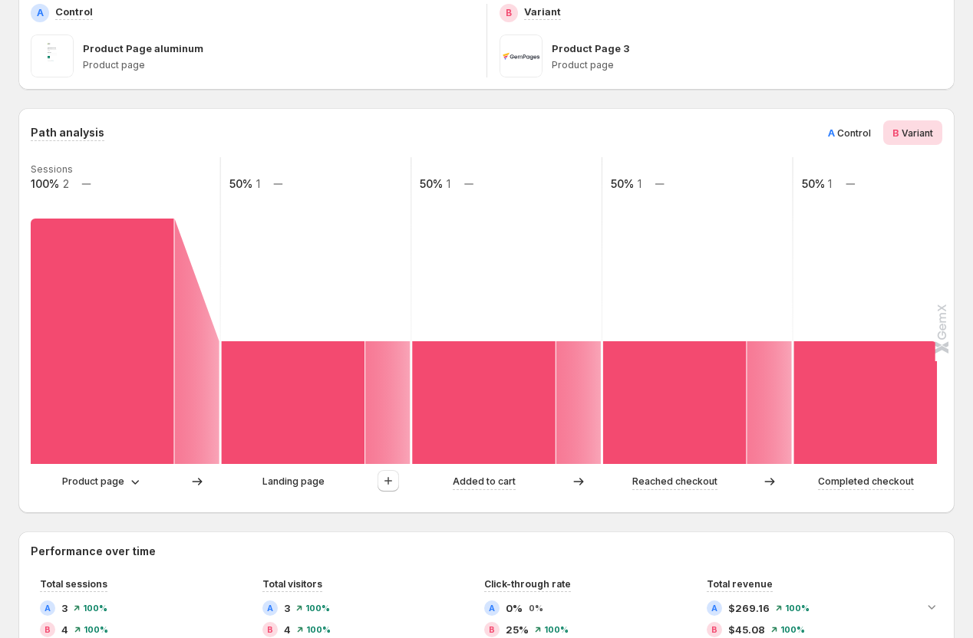
click at [842, 136] on span "Control" at bounding box center [854, 133] width 34 height 12
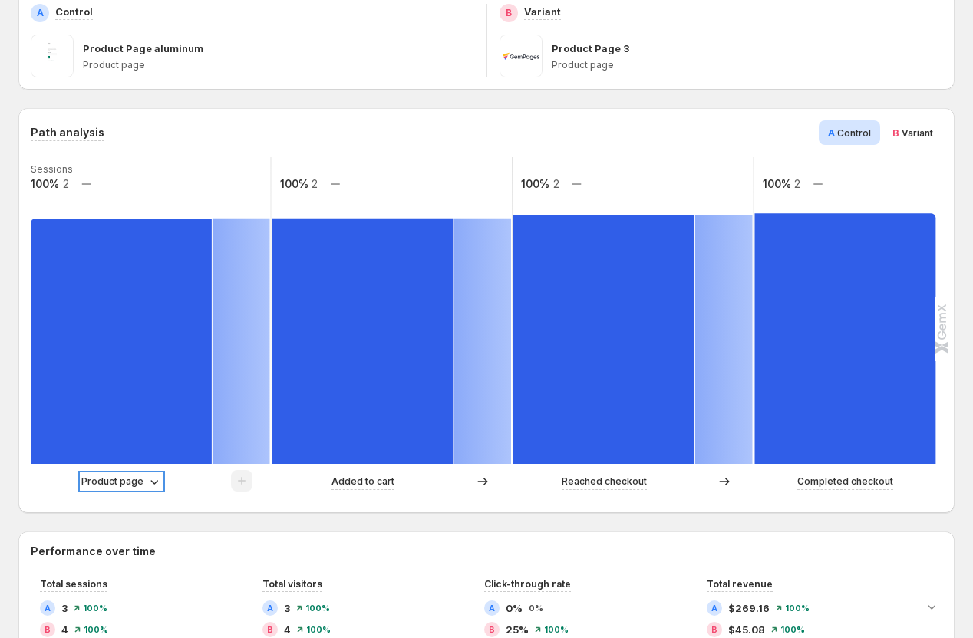
click at [134, 480] on p "Product page" at bounding box center [112, 481] width 62 height 15
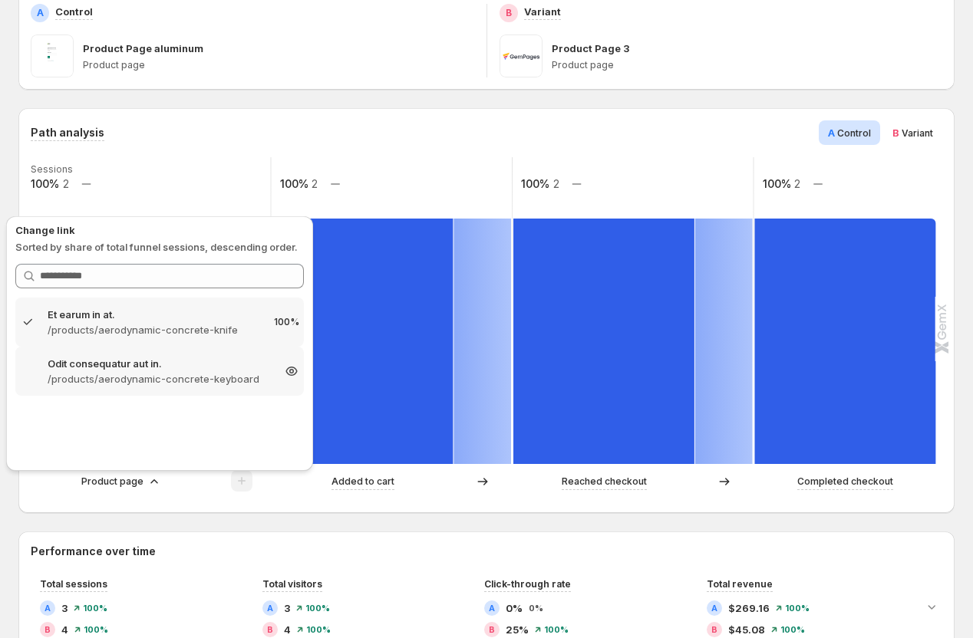
click at [136, 376] on p "/products/aerodynamic-concrete-keyboard" at bounding box center [160, 378] width 224 height 15
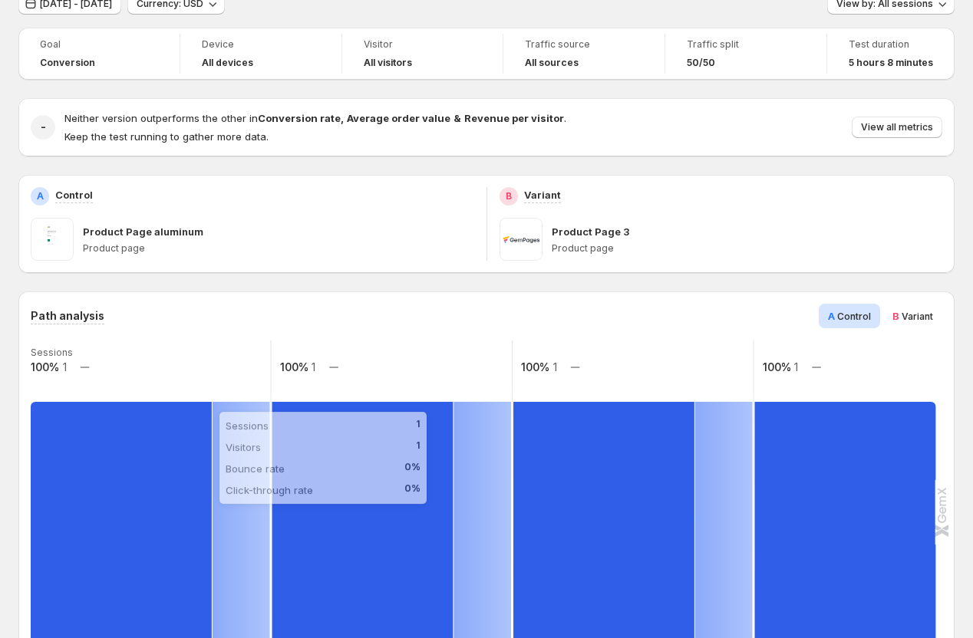
scroll to position [0, 0]
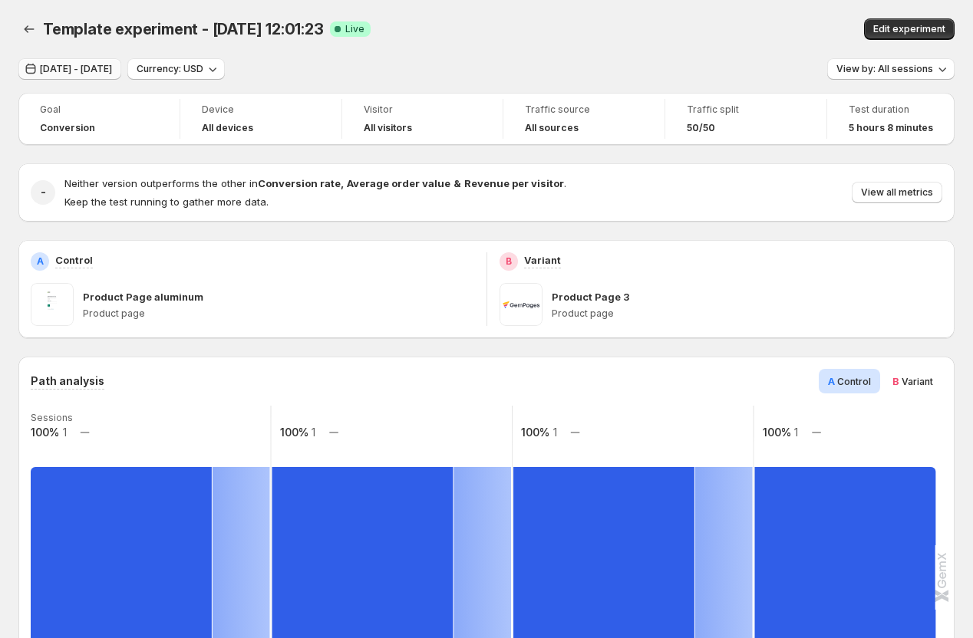
click at [112, 74] on span "Aug 04, 2025 - Aug 28, 2025" at bounding box center [76, 69] width 72 height 12
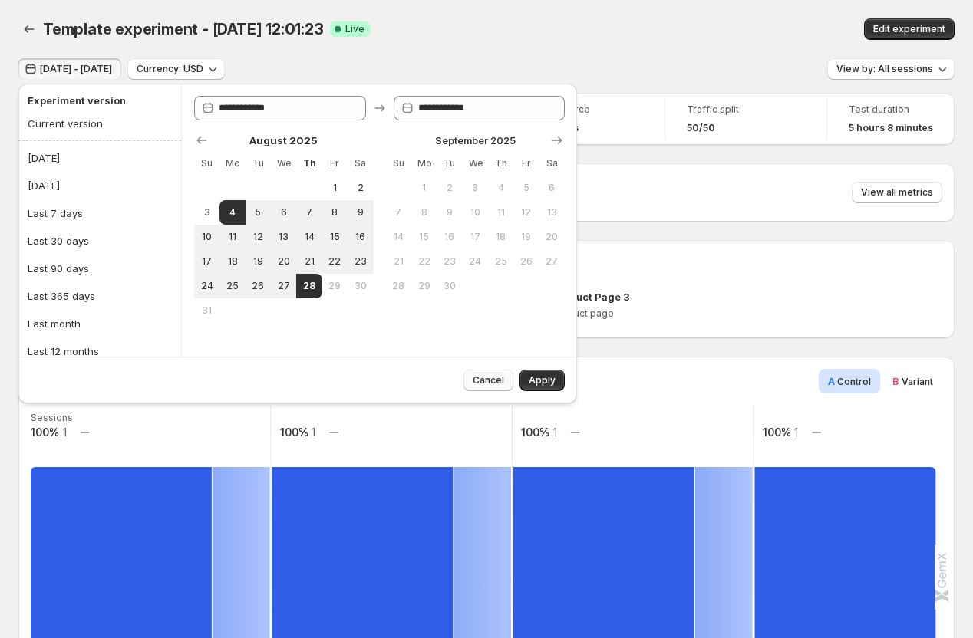
click at [485, 370] on button "Cancel" at bounding box center [488, 380] width 50 height 21
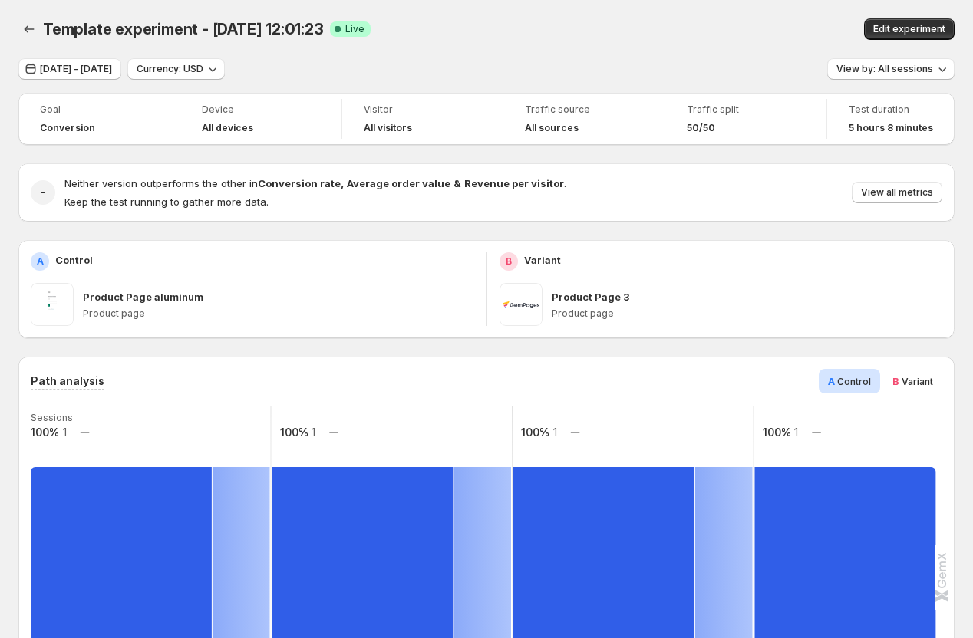
click at [904, 381] on span "Variant" at bounding box center [916, 382] width 31 height 12
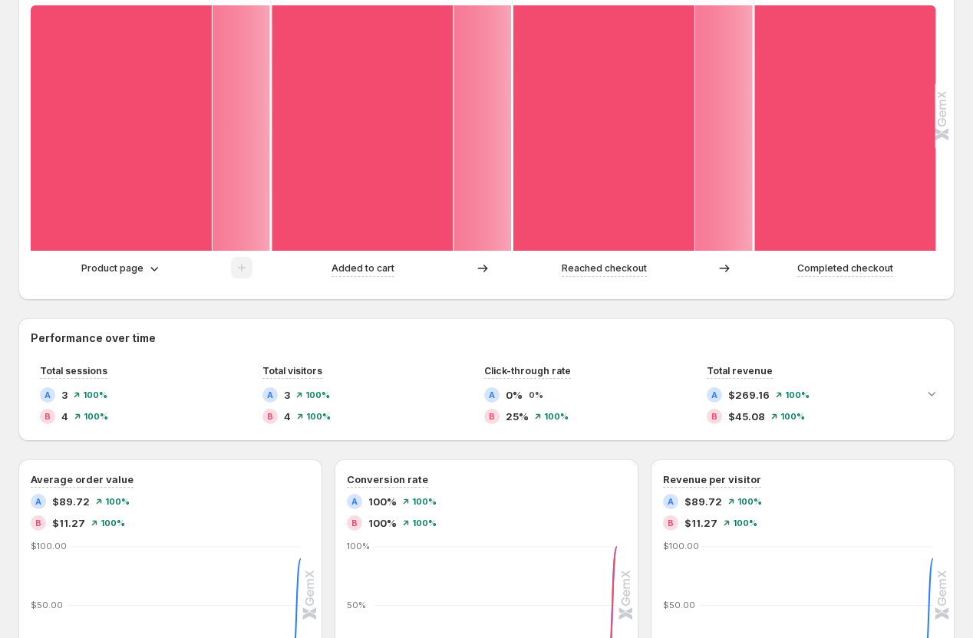
scroll to position [575, 0]
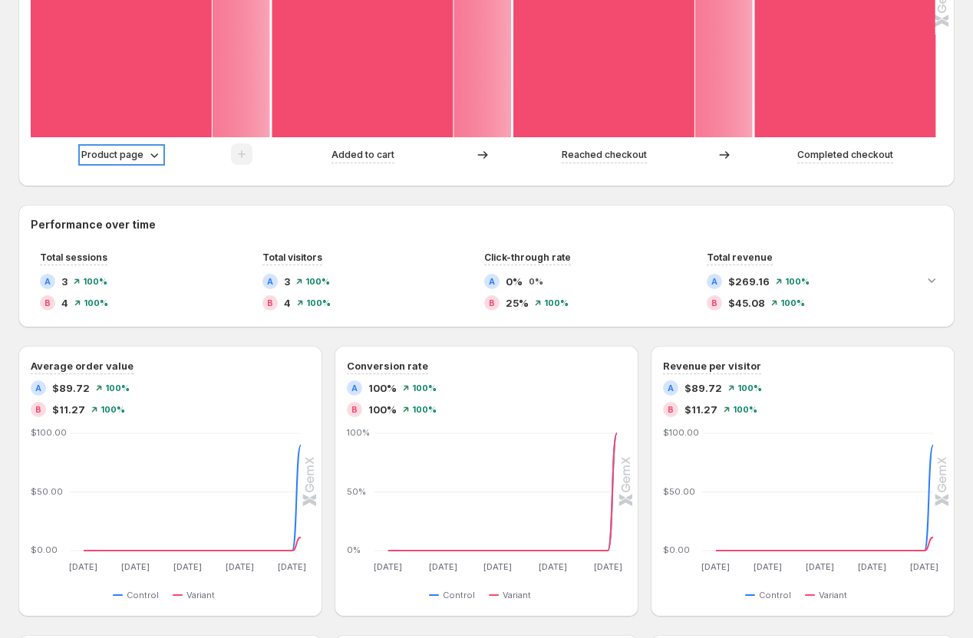
click at [121, 157] on p "Product page" at bounding box center [112, 154] width 62 height 15
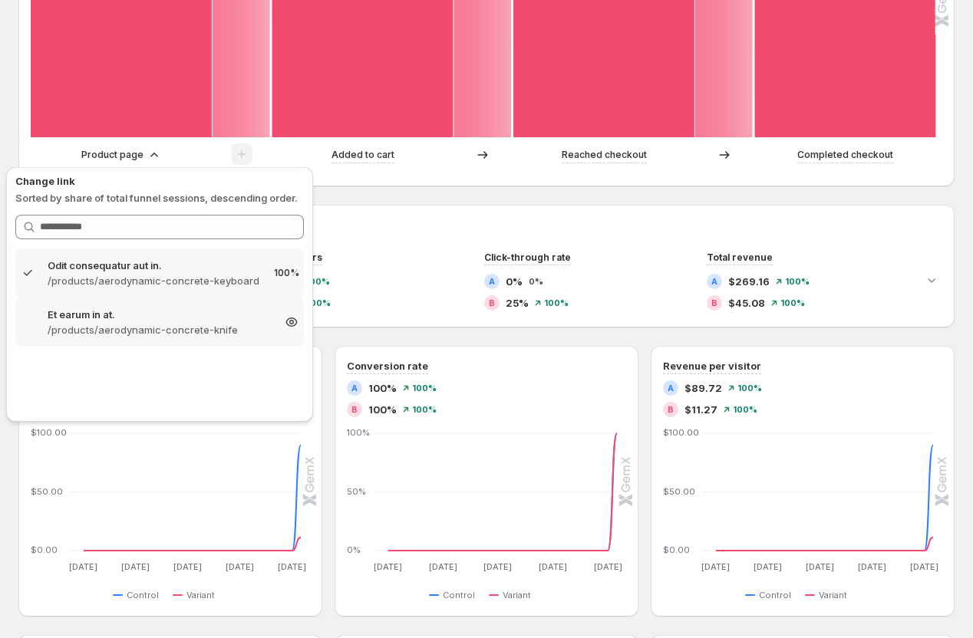
click at [129, 333] on p "/products/aerodynamic-concrete-knife" at bounding box center [160, 329] width 224 height 15
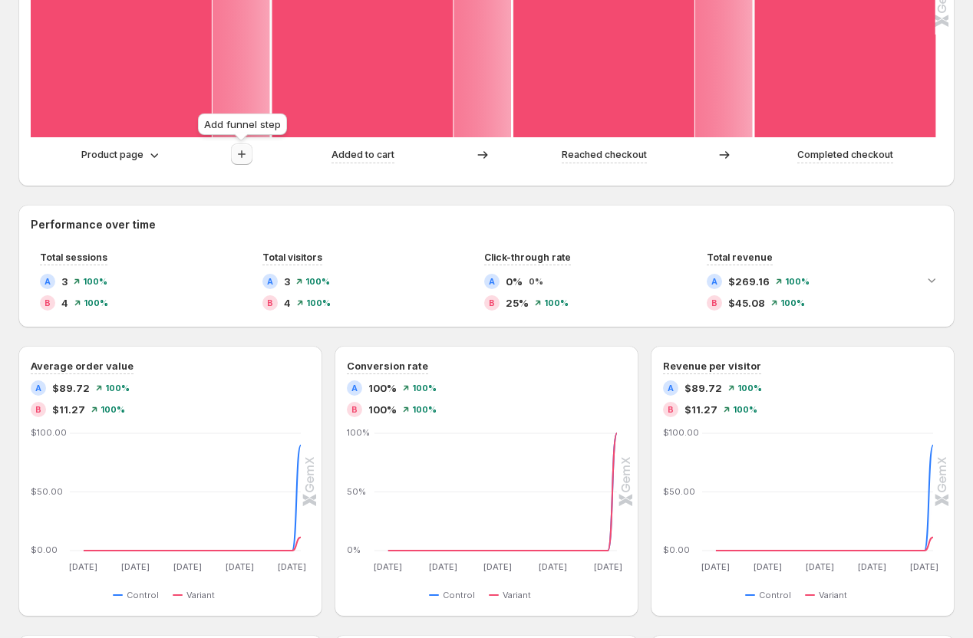
click at [240, 146] on button "button" at bounding box center [241, 153] width 21 height 21
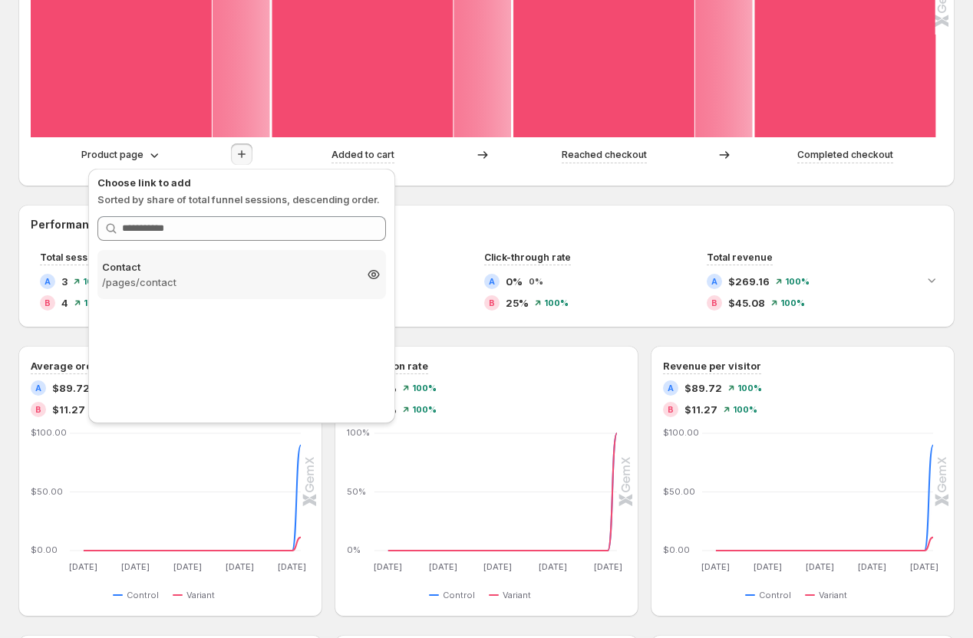
click at [261, 267] on p "Contact" at bounding box center [228, 266] width 252 height 15
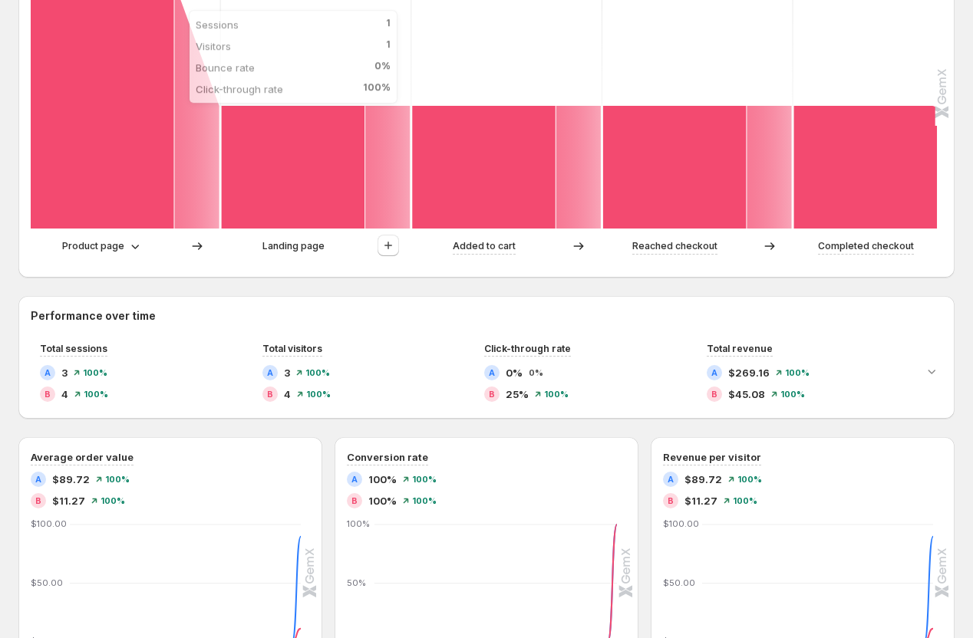
scroll to position [423, 0]
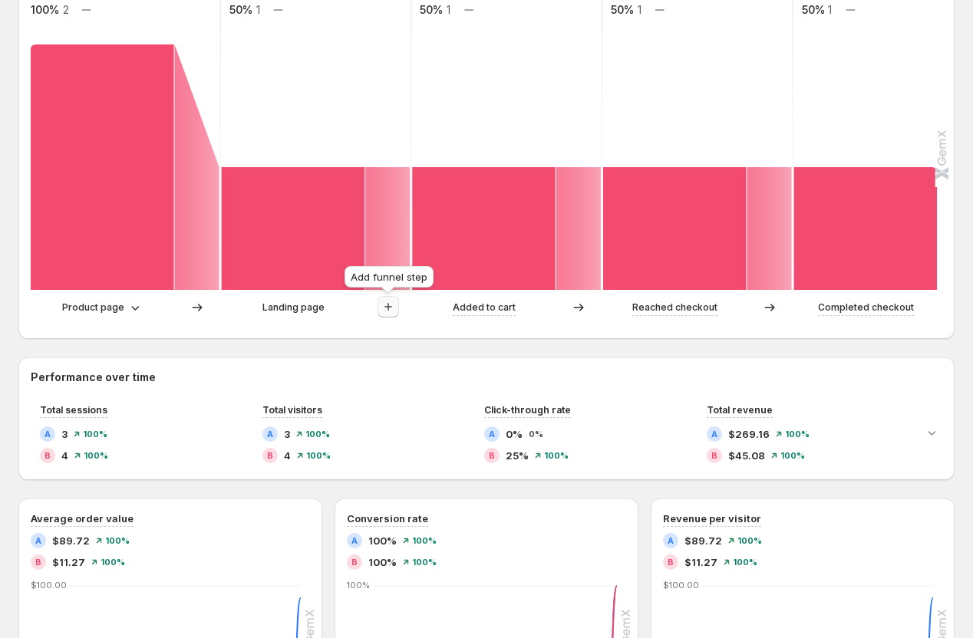
click at [387, 315] on button "button" at bounding box center [387, 306] width 21 height 21
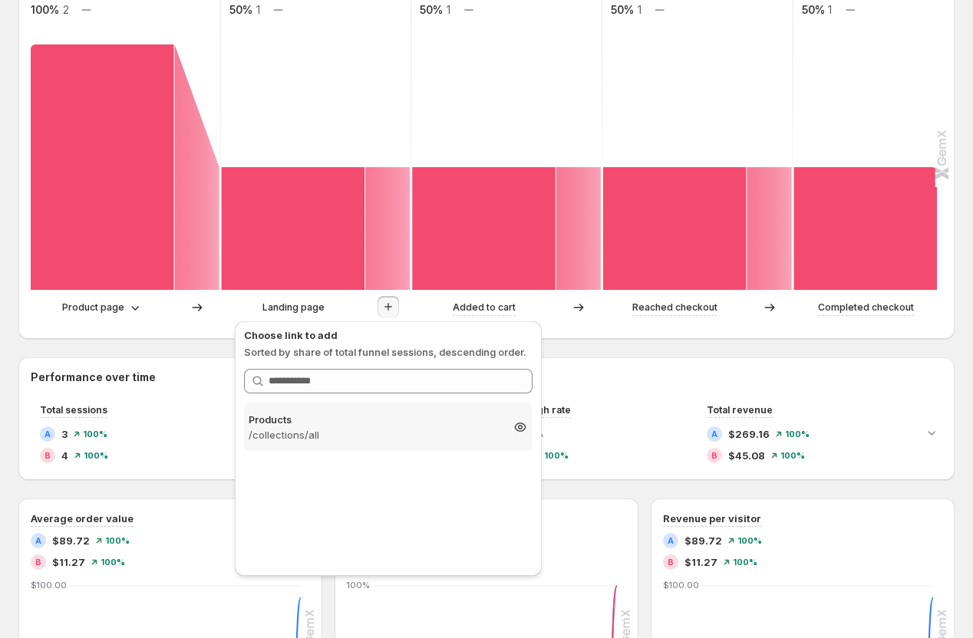
click at [392, 427] on p "/collections/all" at bounding box center [374, 434] width 252 height 15
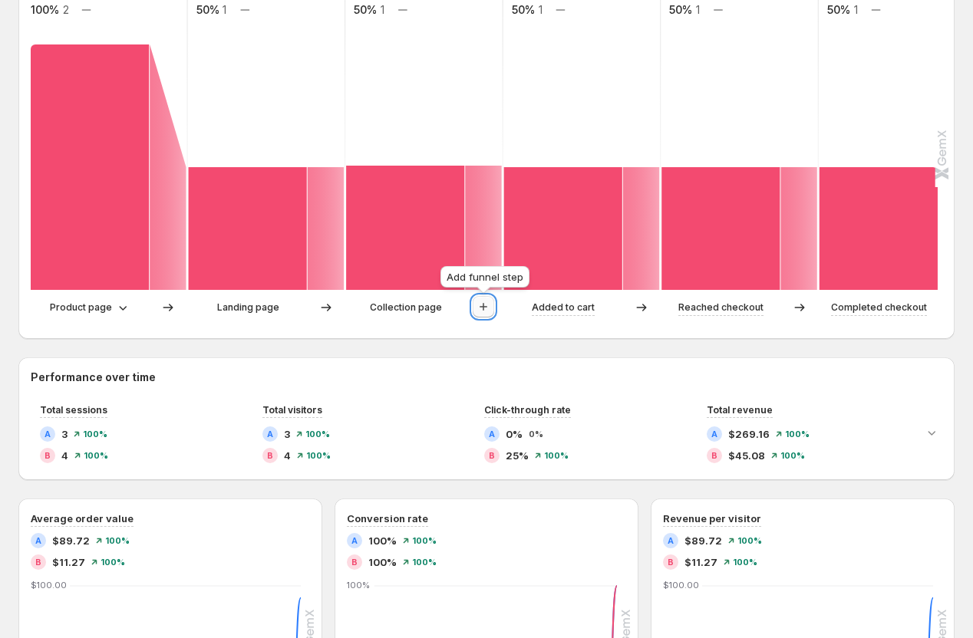
click at [475, 309] on button "button" at bounding box center [482, 306] width 21 height 21
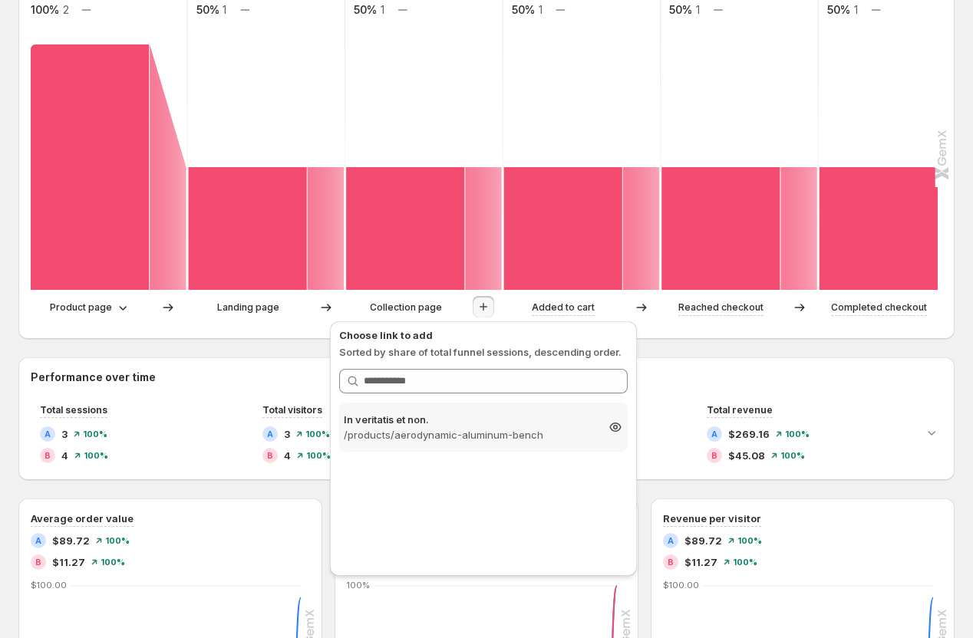
click at [460, 434] on p "/products/aerodynamic-aluminum-bench" at bounding box center [470, 434] width 252 height 15
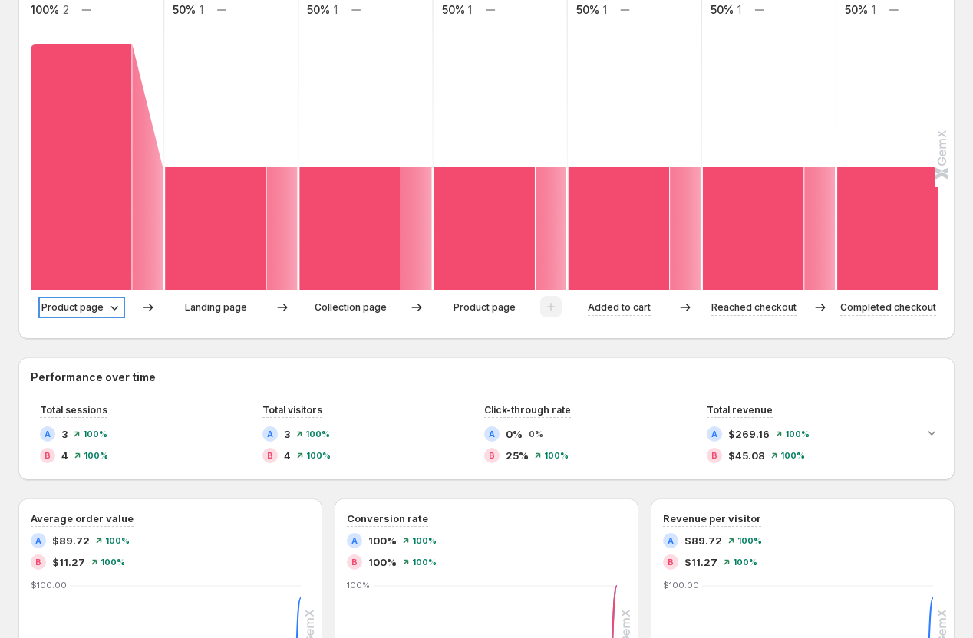
click at [110, 311] on icon at bounding box center [114, 307] width 15 height 15
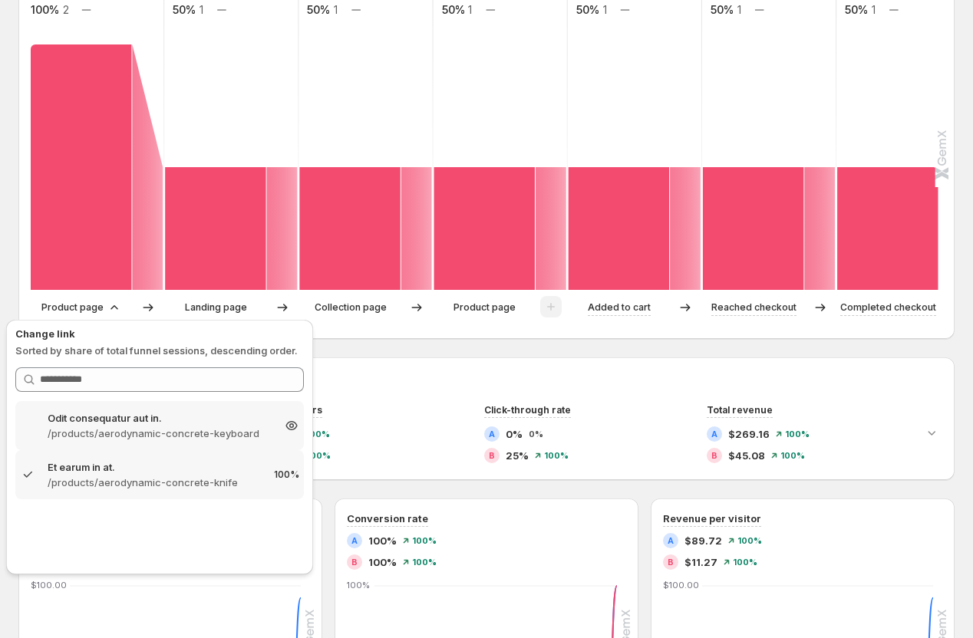
click at [124, 427] on p "/products/aerodynamic-concrete-keyboard" at bounding box center [160, 433] width 224 height 15
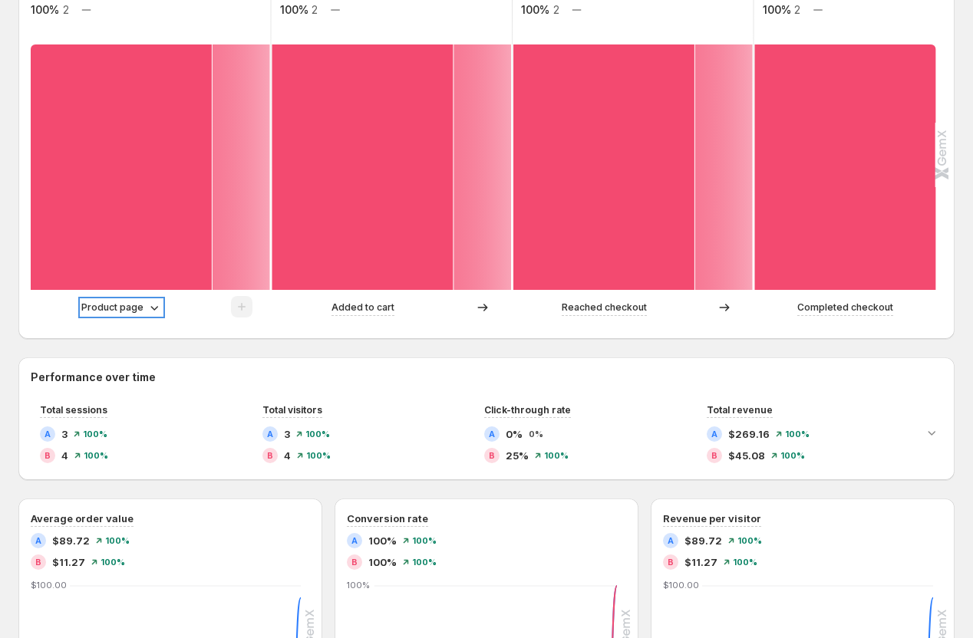
click at [114, 301] on p "Product page" at bounding box center [112, 307] width 62 height 15
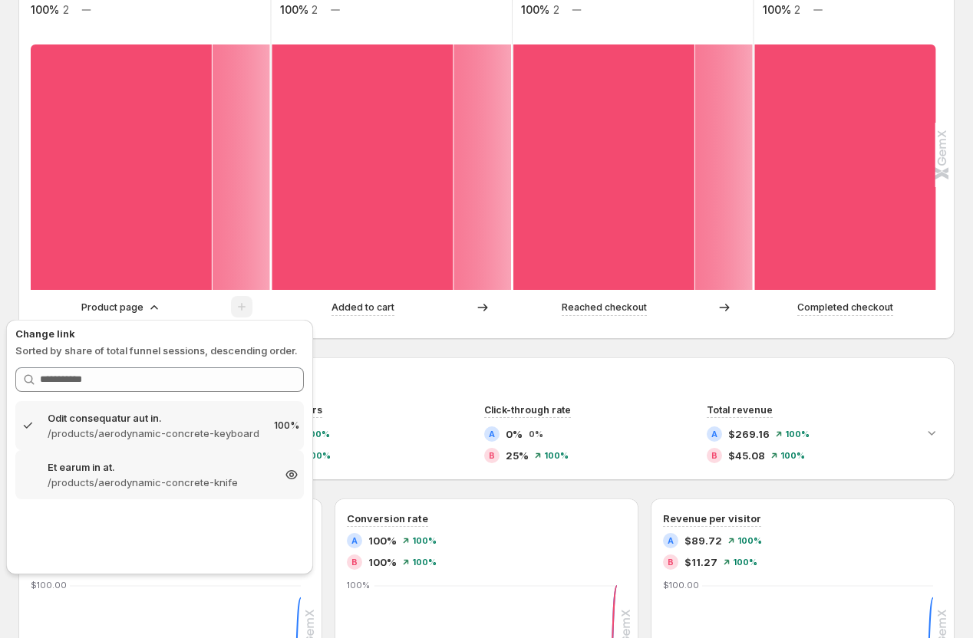
click at [123, 465] on p "Et earum in at." at bounding box center [160, 466] width 224 height 15
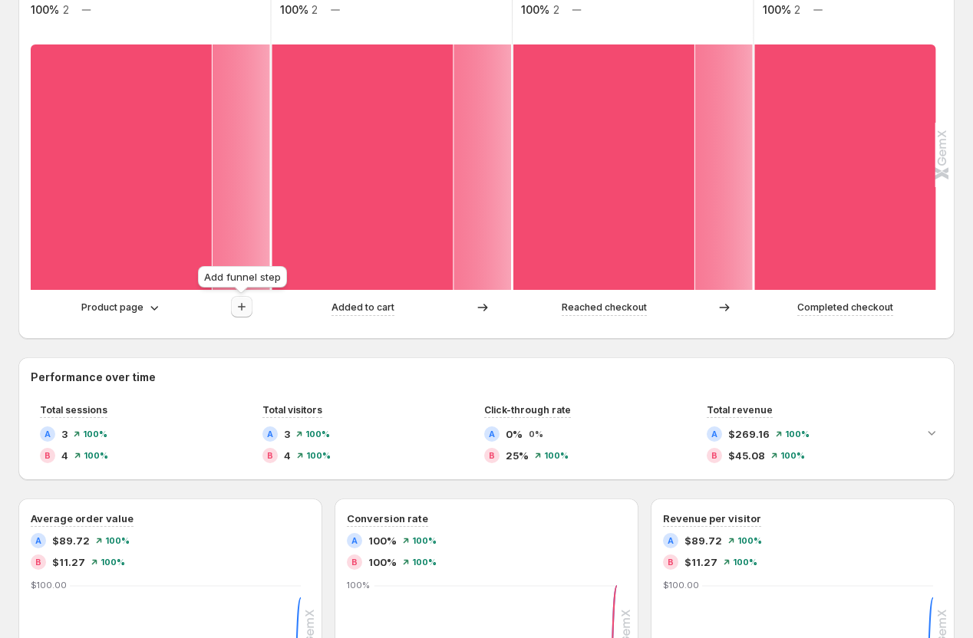
click at [247, 308] on icon "button" at bounding box center [241, 306] width 15 height 15
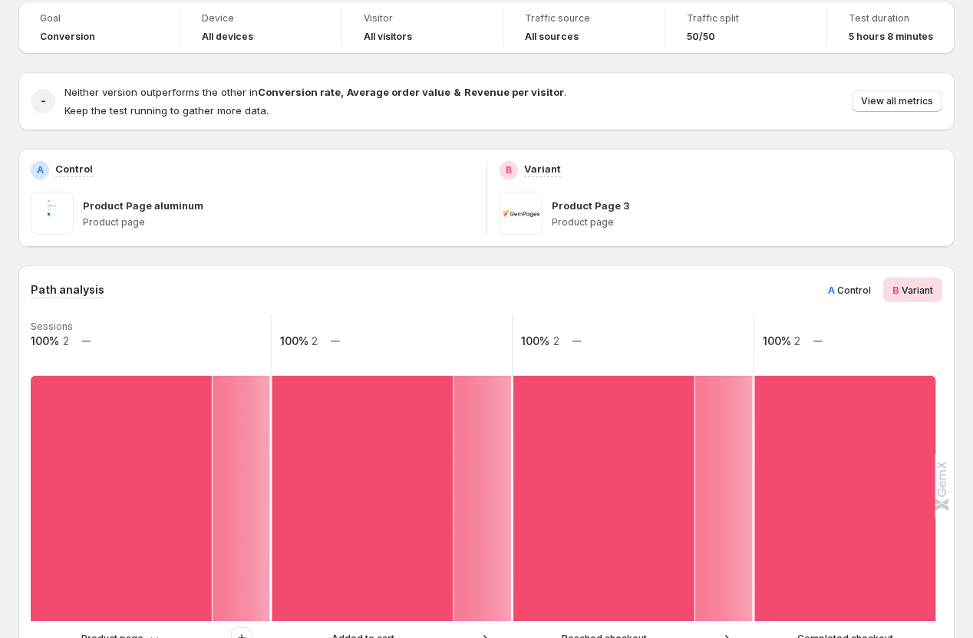
scroll to position [0, 0]
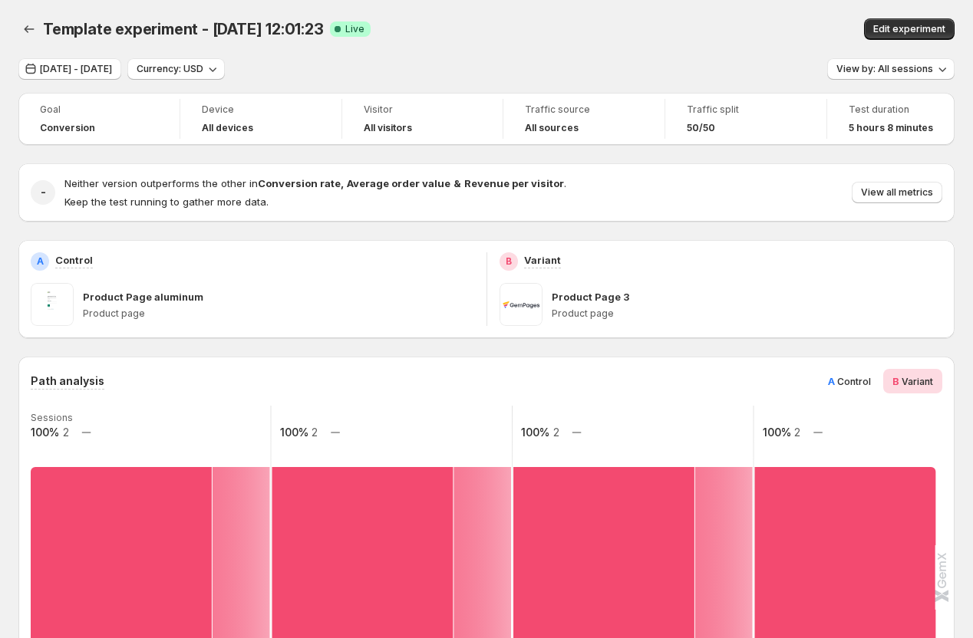
click at [404, 5] on div "Template experiment - Aug 28, 12:01:23. This page is ready Template experiment …" at bounding box center [486, 29] width 936 height 58
